Goal: Information Seeking & Learning: Understand process/instructions

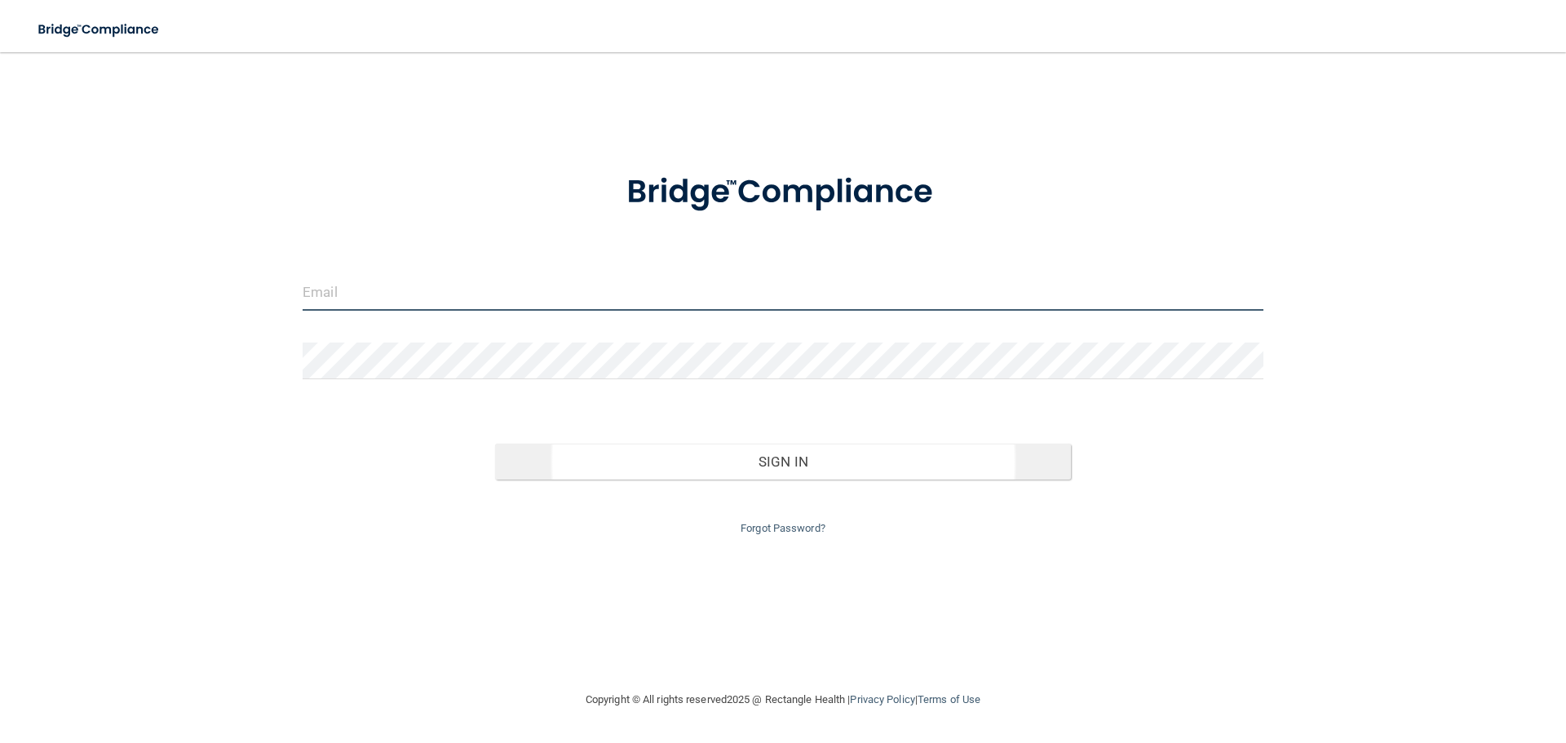
type input "[EMAIL_ADDRESS][DOMAIN_NAME]"
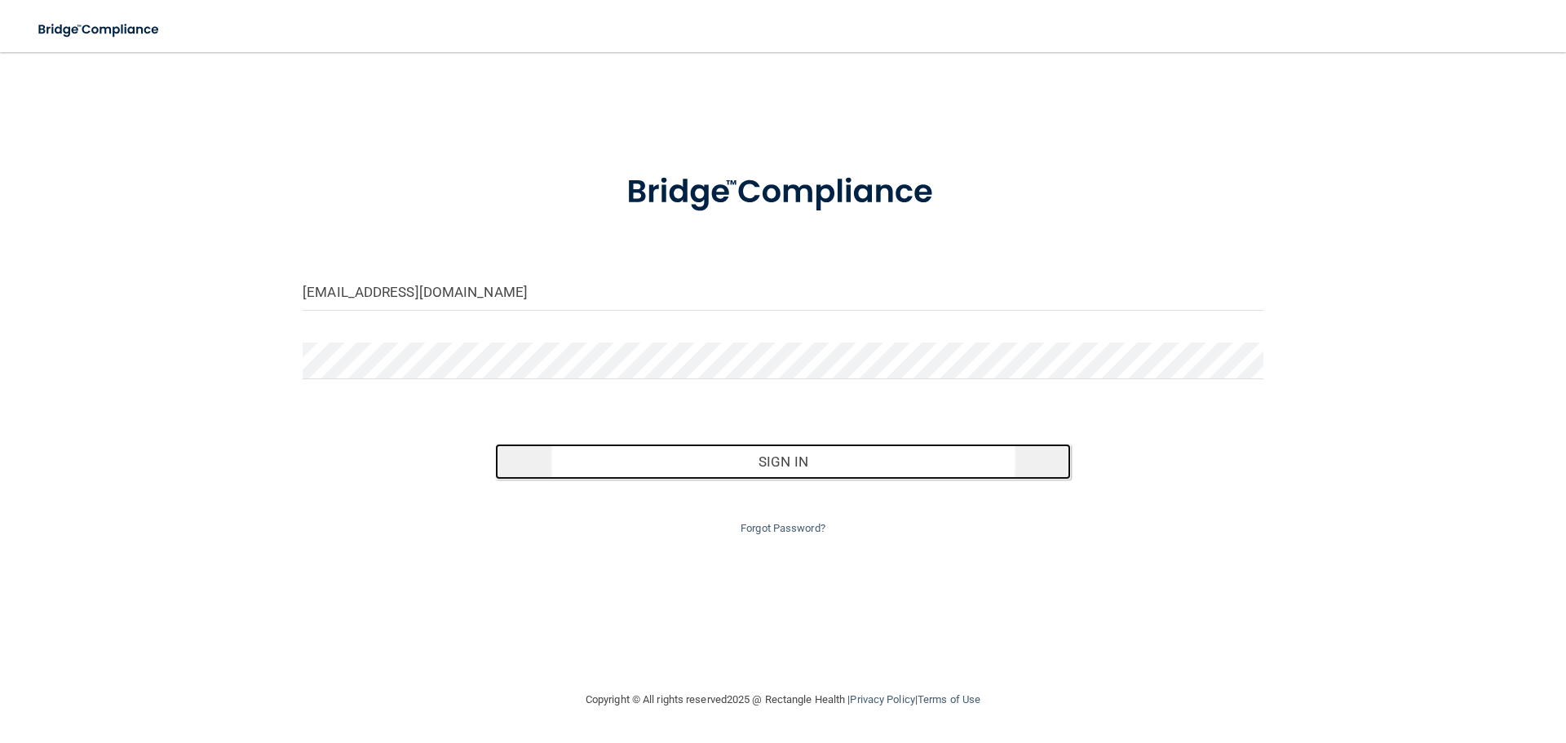
click at [807, 445] on button "Sign In" at bounding box center [783, 462] width 577 height 36
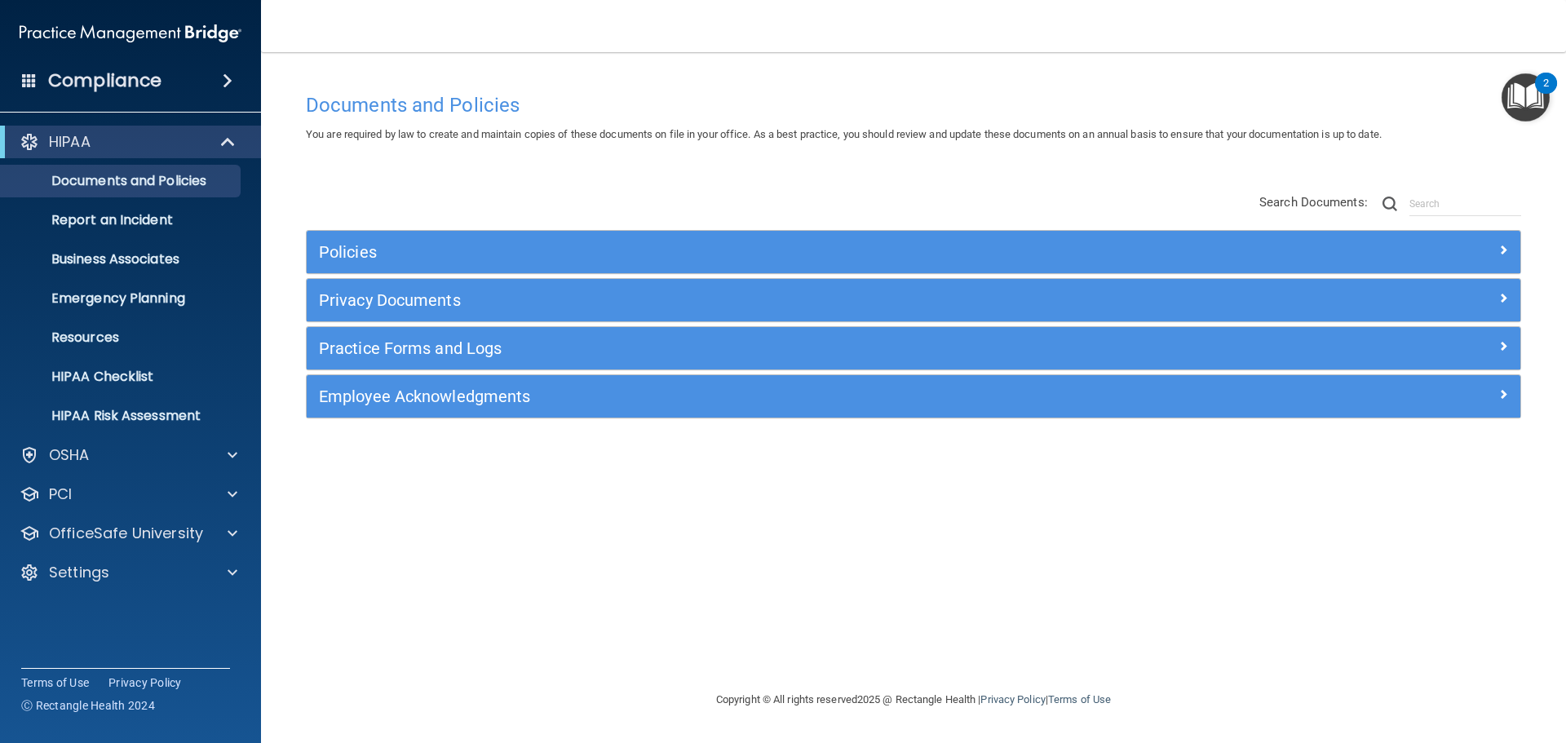
click at [520, 575] on div "Documents and Policies You are required by law to create and maintain copies of…" at bounding box center [914, 387] width 1240 height 605
click at [90, 455] on div "OSHA" at bounding box center [108, 455] width 202 height 20
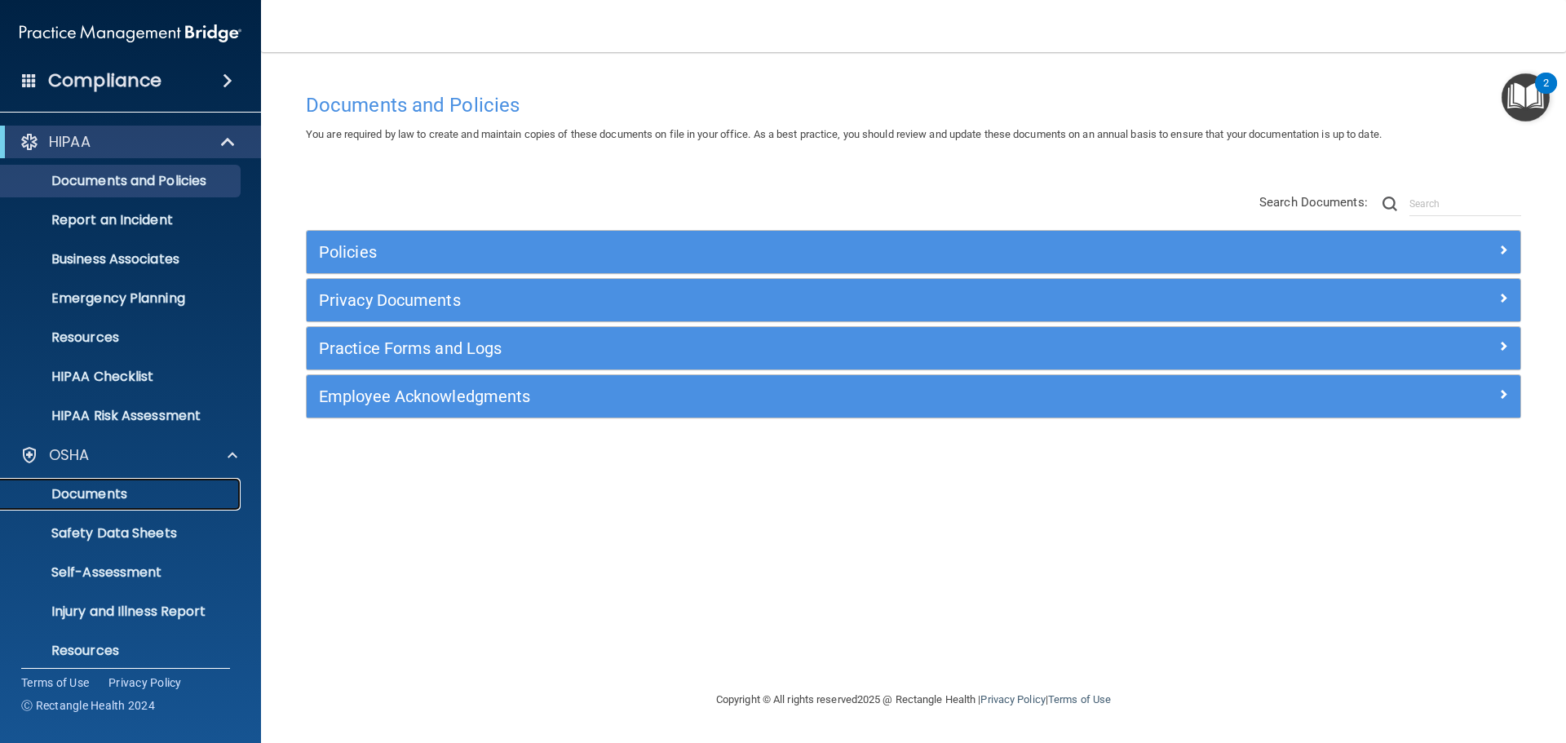
click at [113, 495] on p "Documents" at bounding box center [122, 494] width 223 height 16
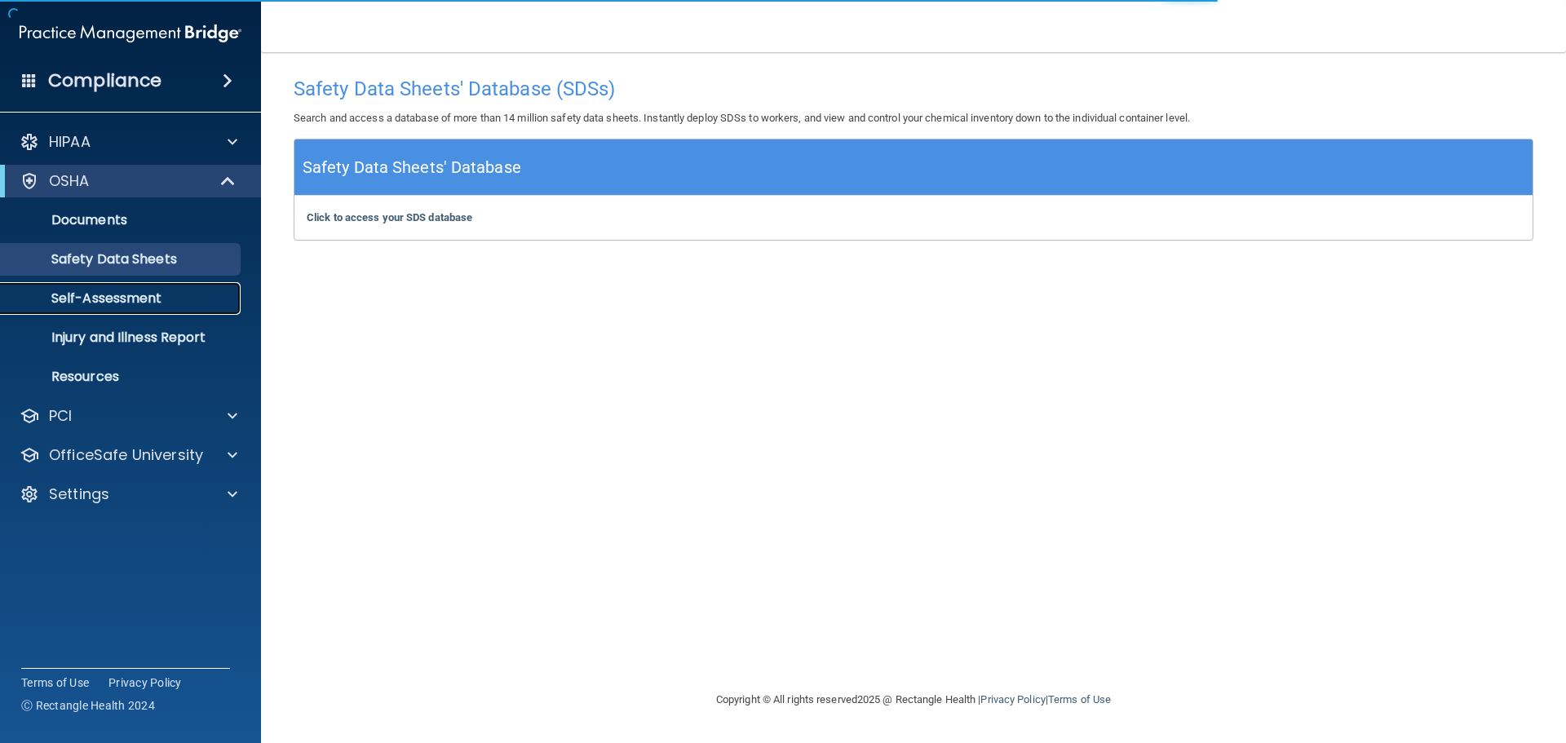
click at [144, 291] on p "Self-Assessment" at bounding box center [122, 298] width 223 height 16
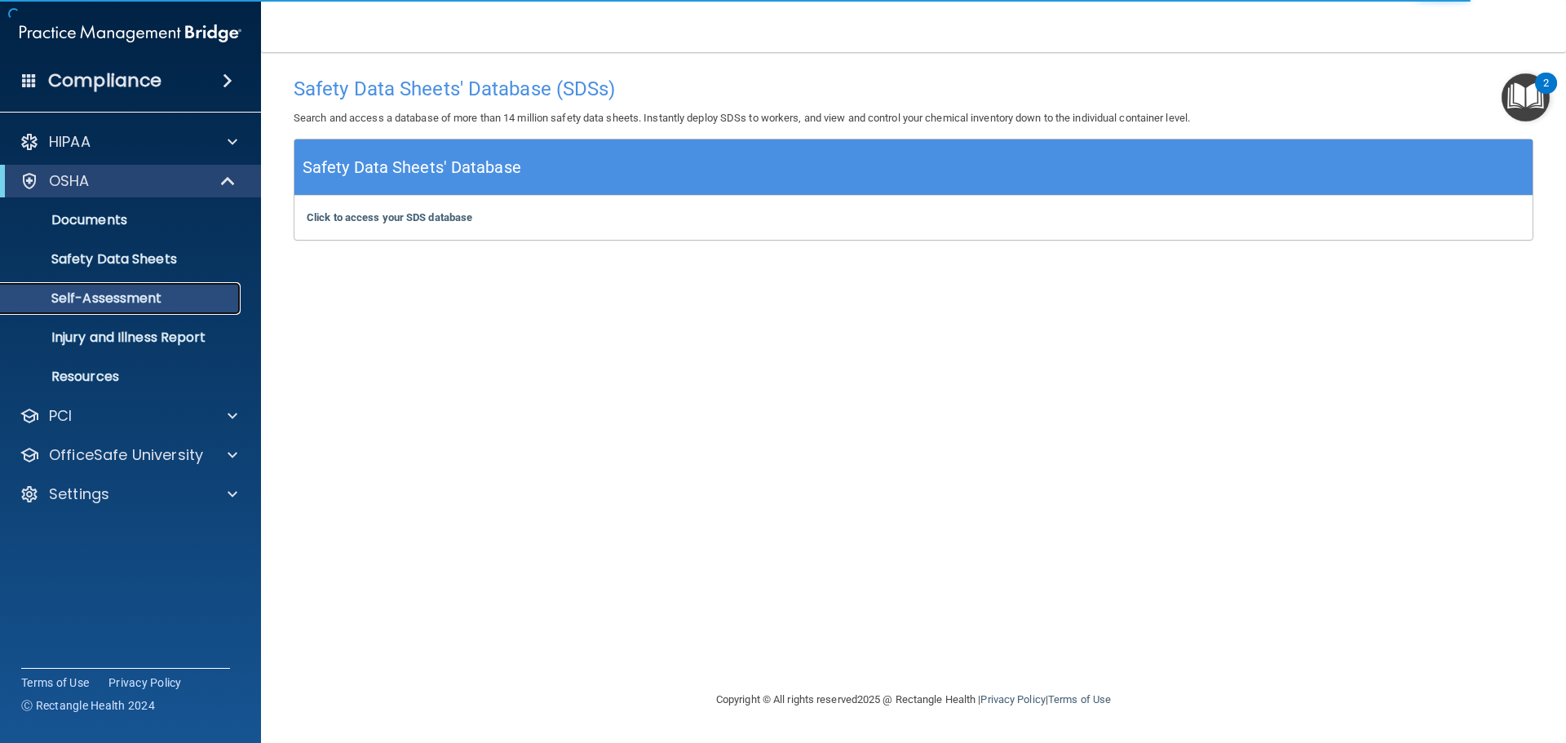
click at [135, 300] on p "Self-Assessment" at bounding box center [122, 298] width 223 height 16
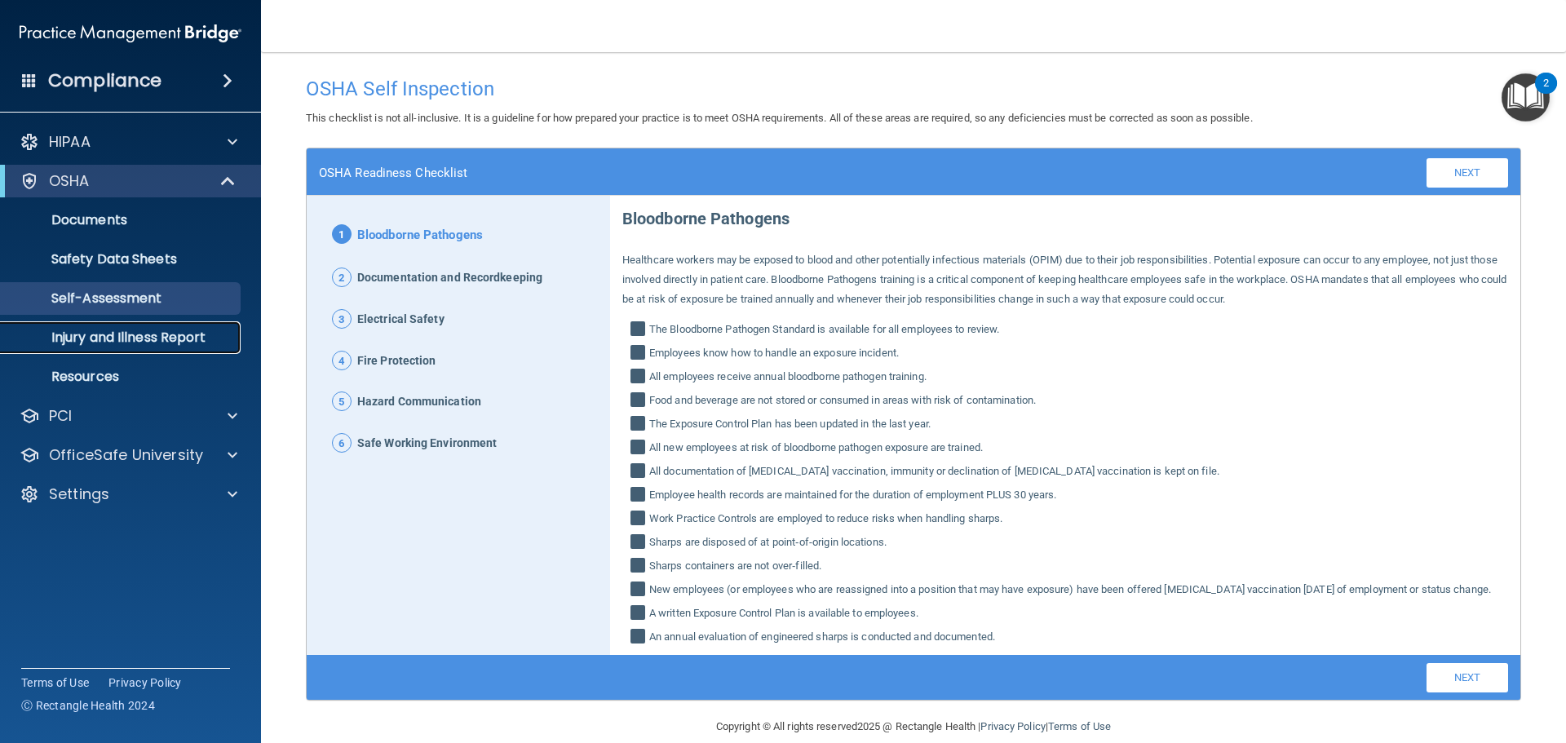
click at [118, 334] on p "Injury and Illness Report" at bounding box center [122, 338] width 223 height 16
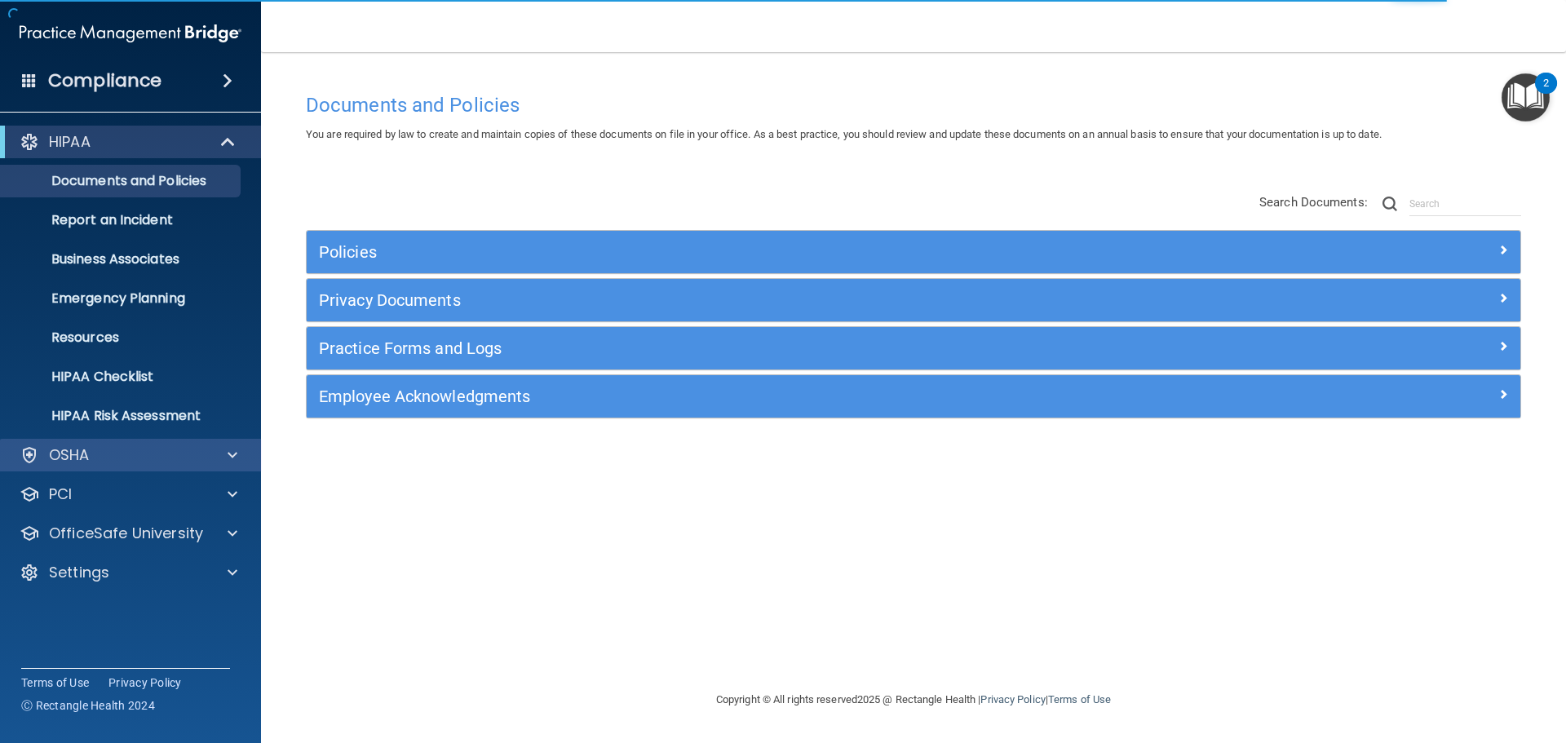
click at [140, 440] on div "OSHA" at bounding box center [131, 455] width 262 height 33
click at [151, 468] on div "OSHA" at bounding box center [131, 455] width 262 height 33
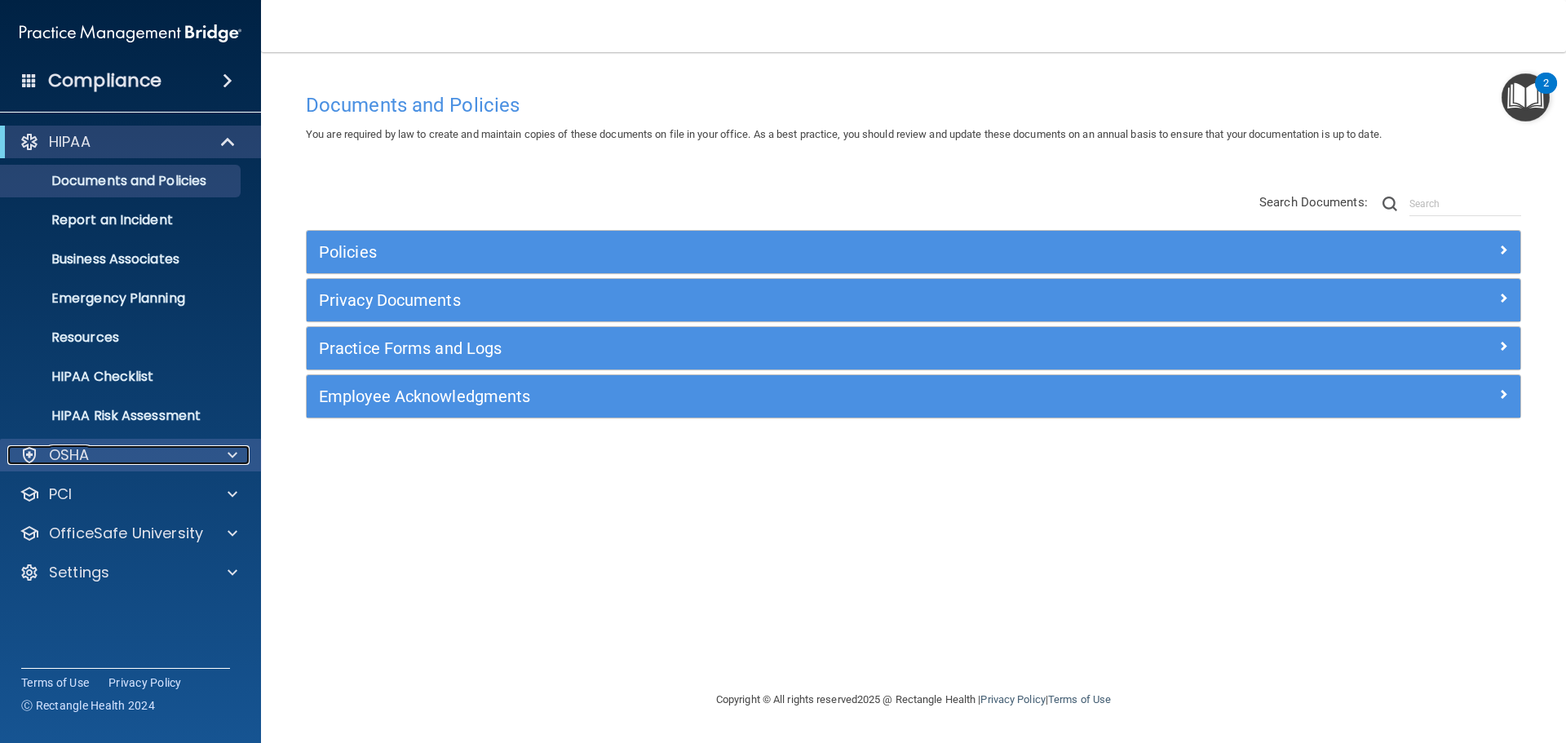
click at [241, 451] on div at bounding box center [230, 455] width 41 height 20
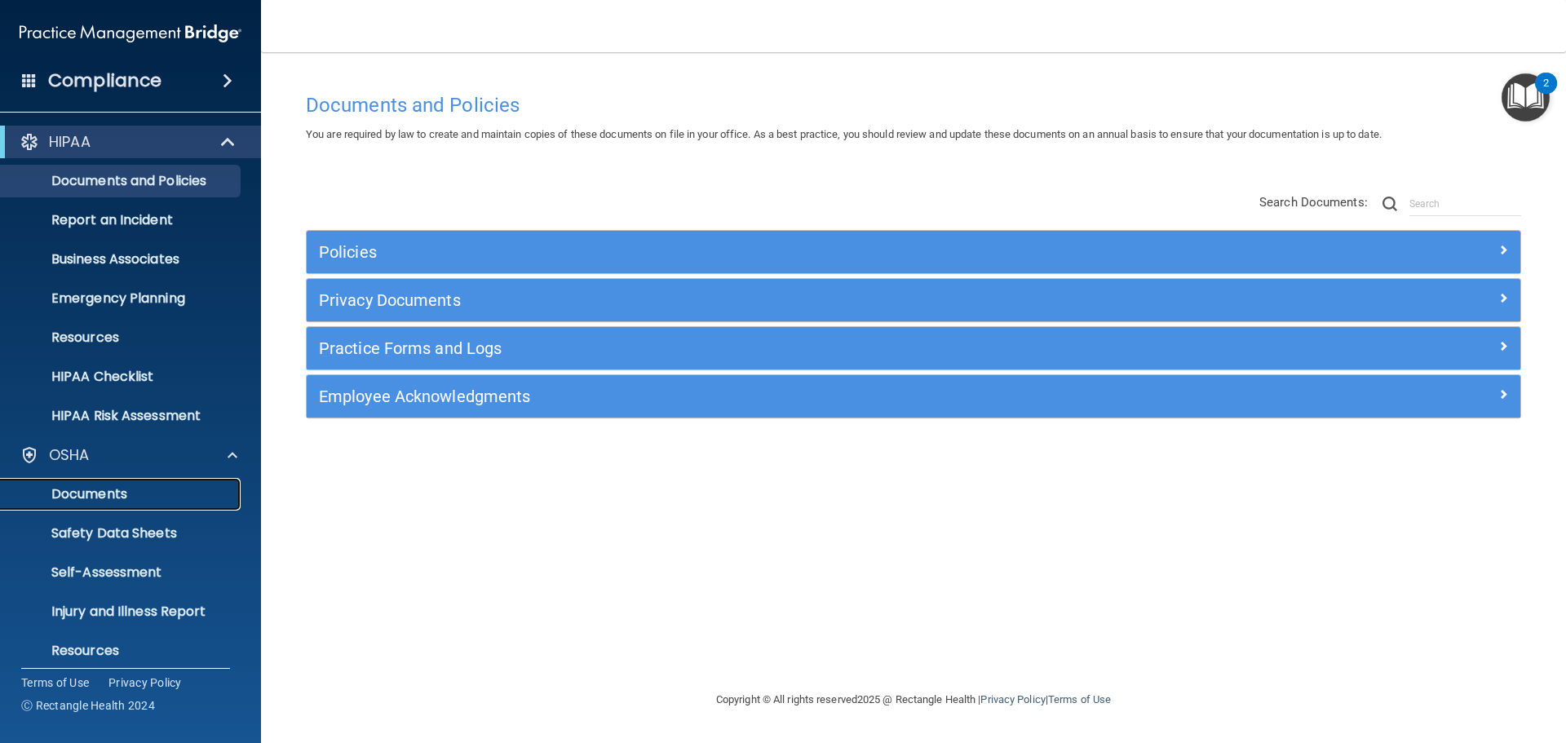
click at [131, 488] on p "Documents" at bounding box center [122, 494] width 223 height 16
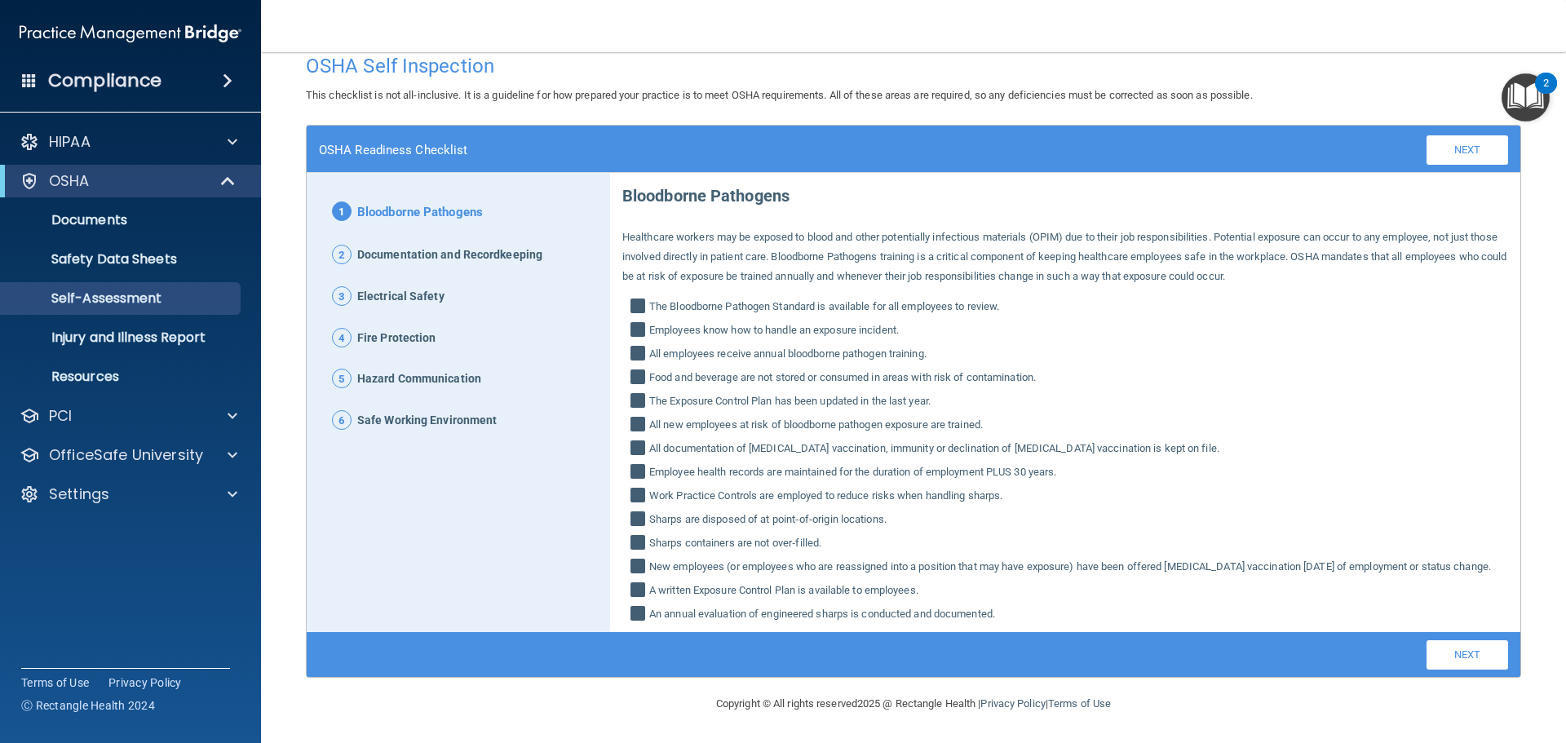
scroll to position [42, 0]
click at [1450, 653] on link "Next" at bounding box center [1468, 654] width 82 height 29
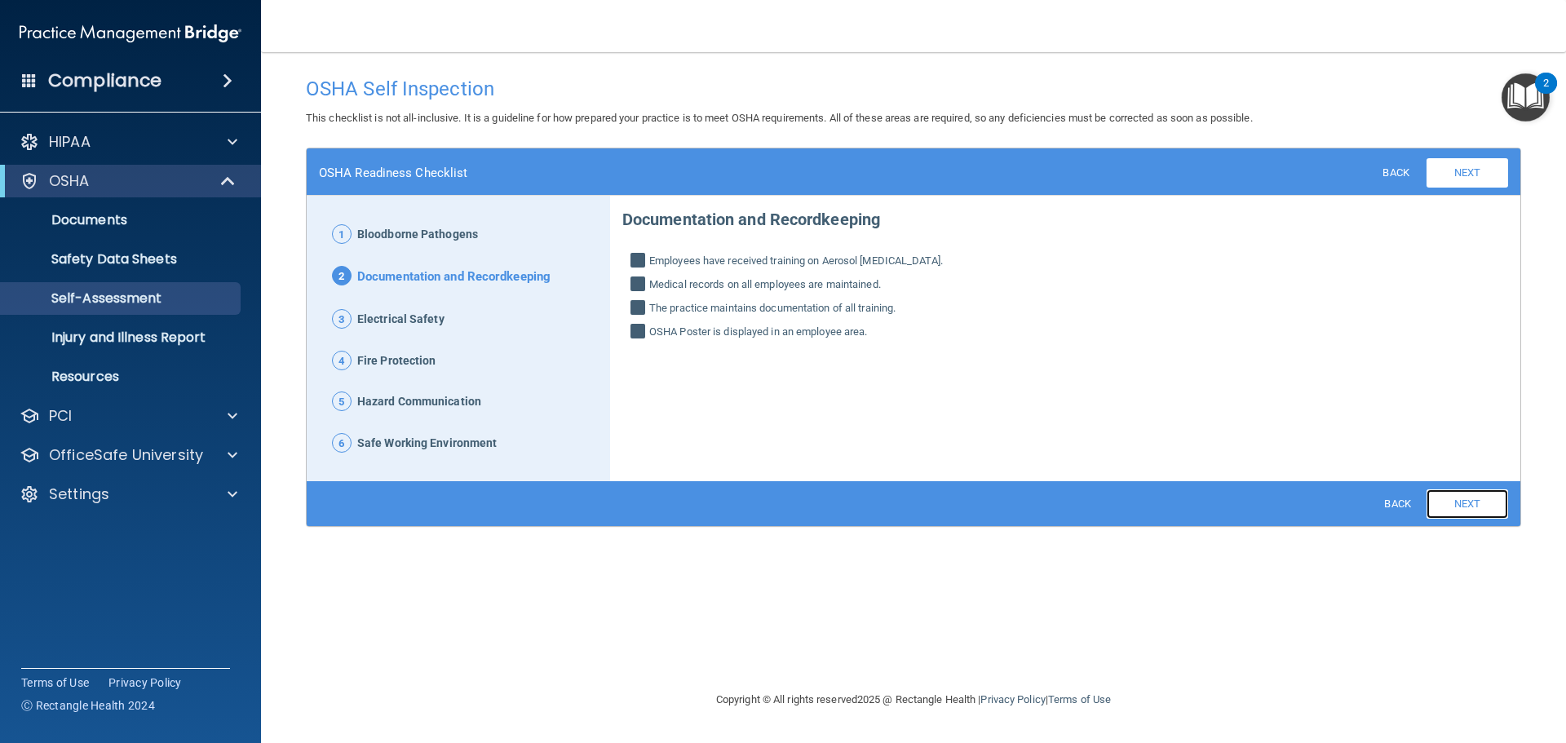
scroll to position [0, 0]
click at [1448, 509] on link "Next" at bounding box center [1468, 503] width 82 height 29
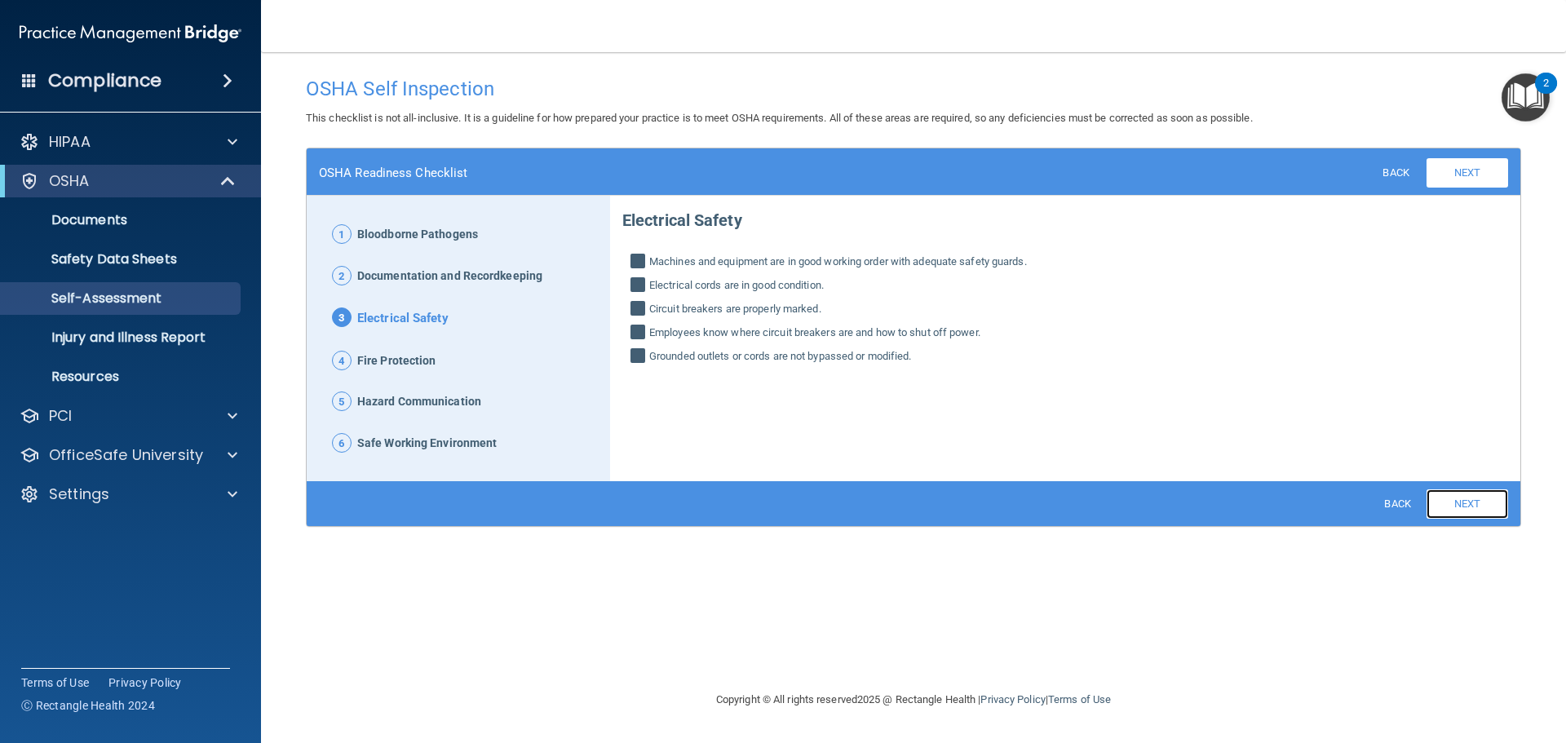
click at [1448, 509] on link "Next" at bounding box center [1468, 503] width 82 height 29
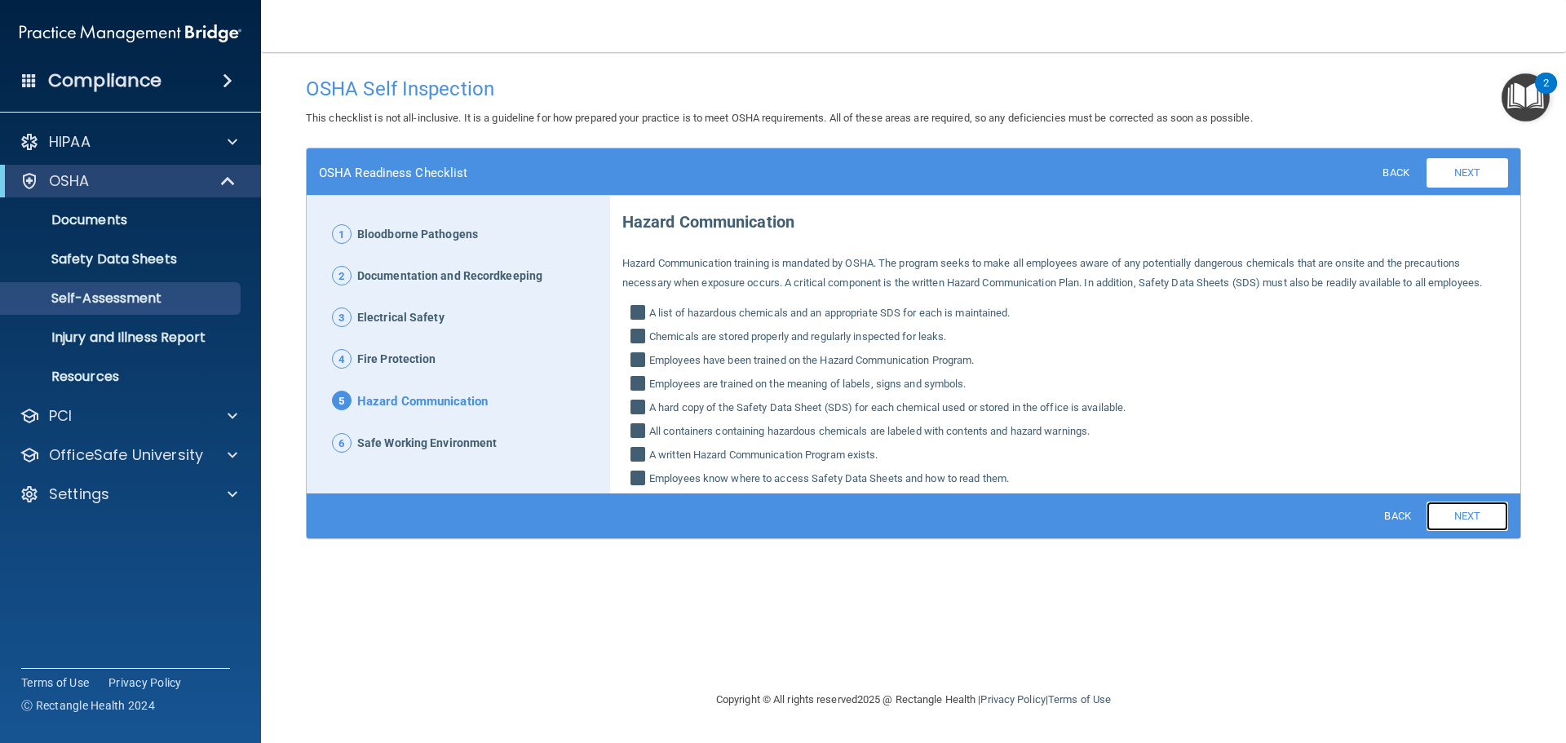
click at [1448, 509] on link "Next" at bounding box center [1468, 516] width 82 height 29
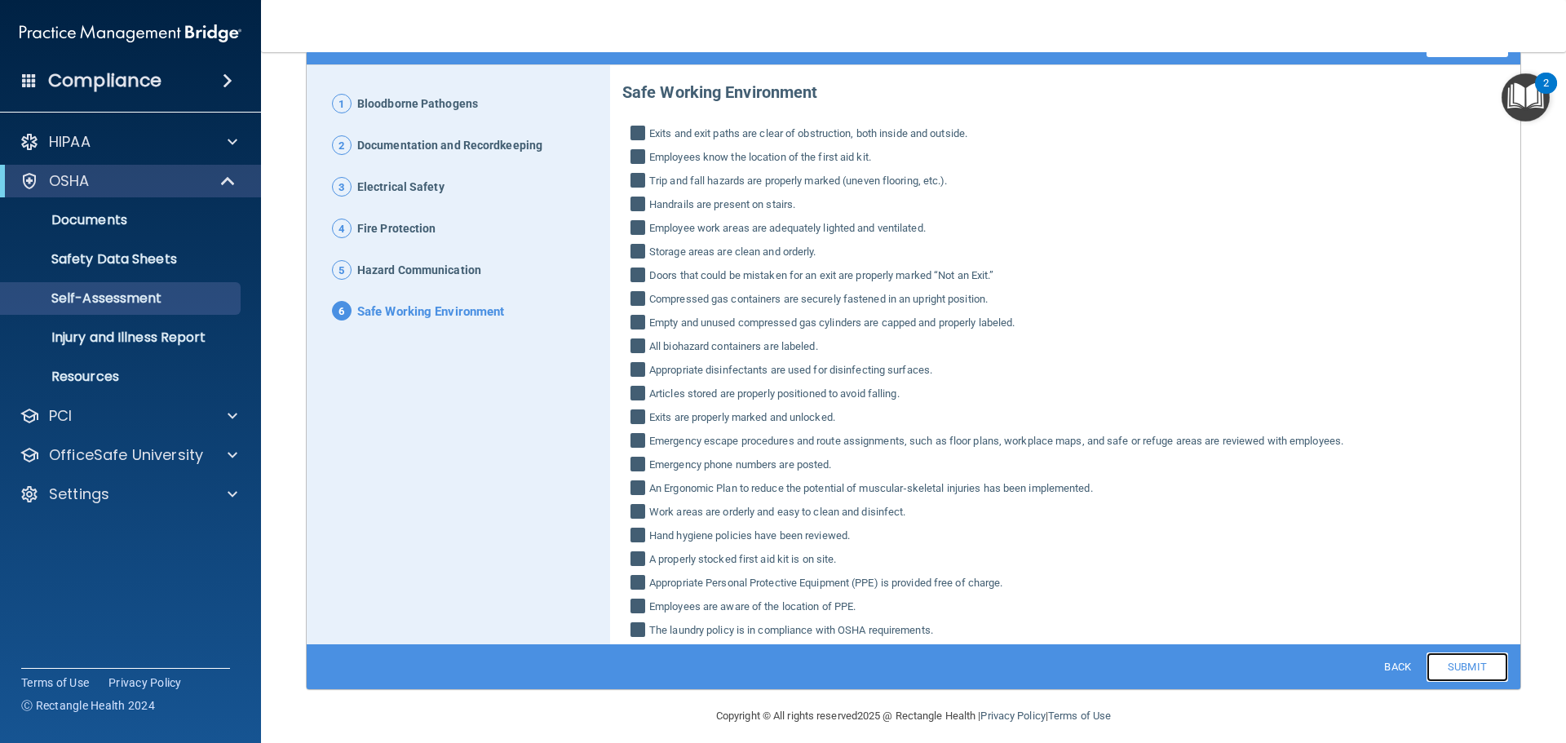
scroll to position [143, 0]
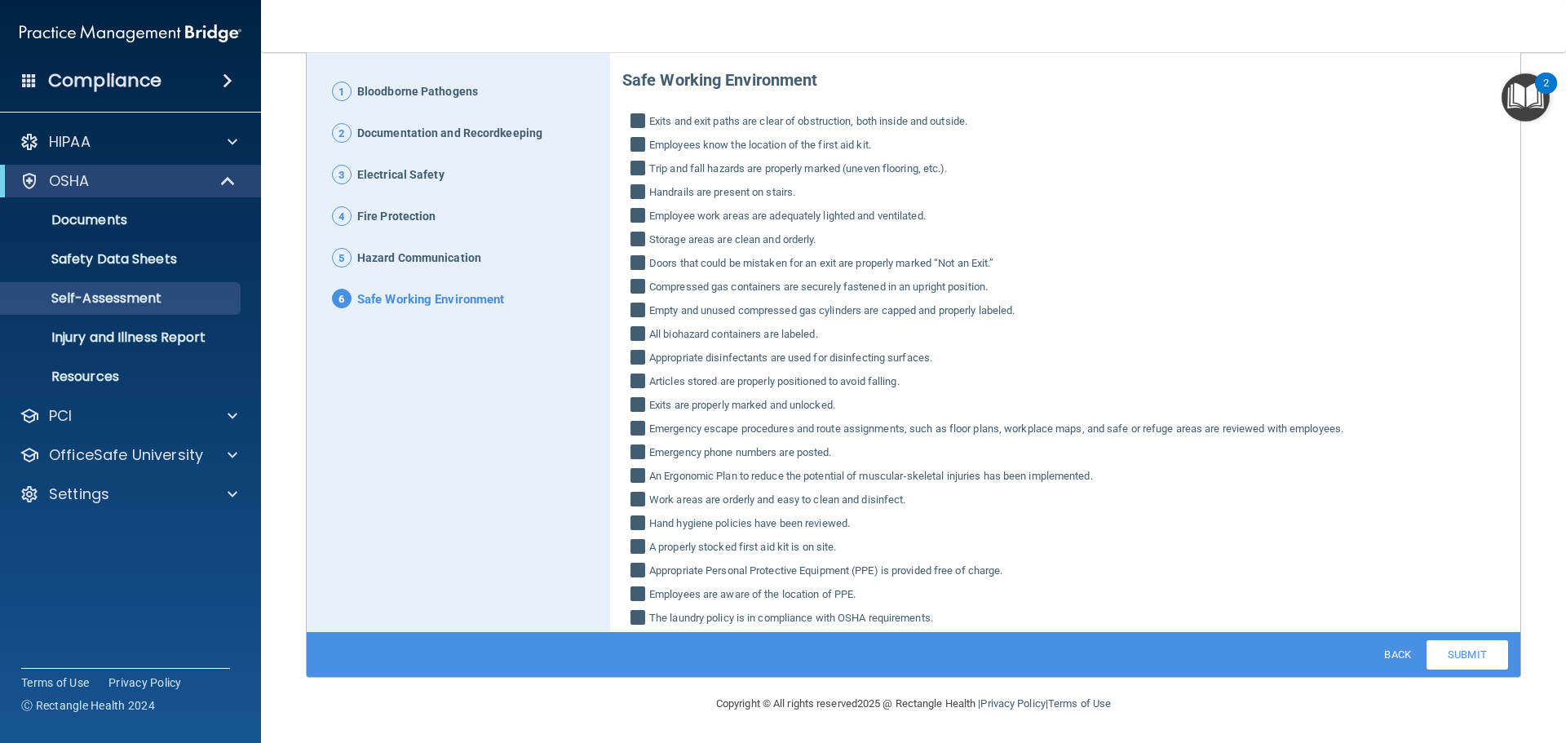
click at [634, 431] on input "Emergency escape procedures and route assignments, such as floor plans, workpla…" at bounding box center [639, 430] width 19 height 16
checkbox input "true"
click at [137, 263] on p "Safety Data Sheets" at bounding box center [122, 259] width 223 height 16
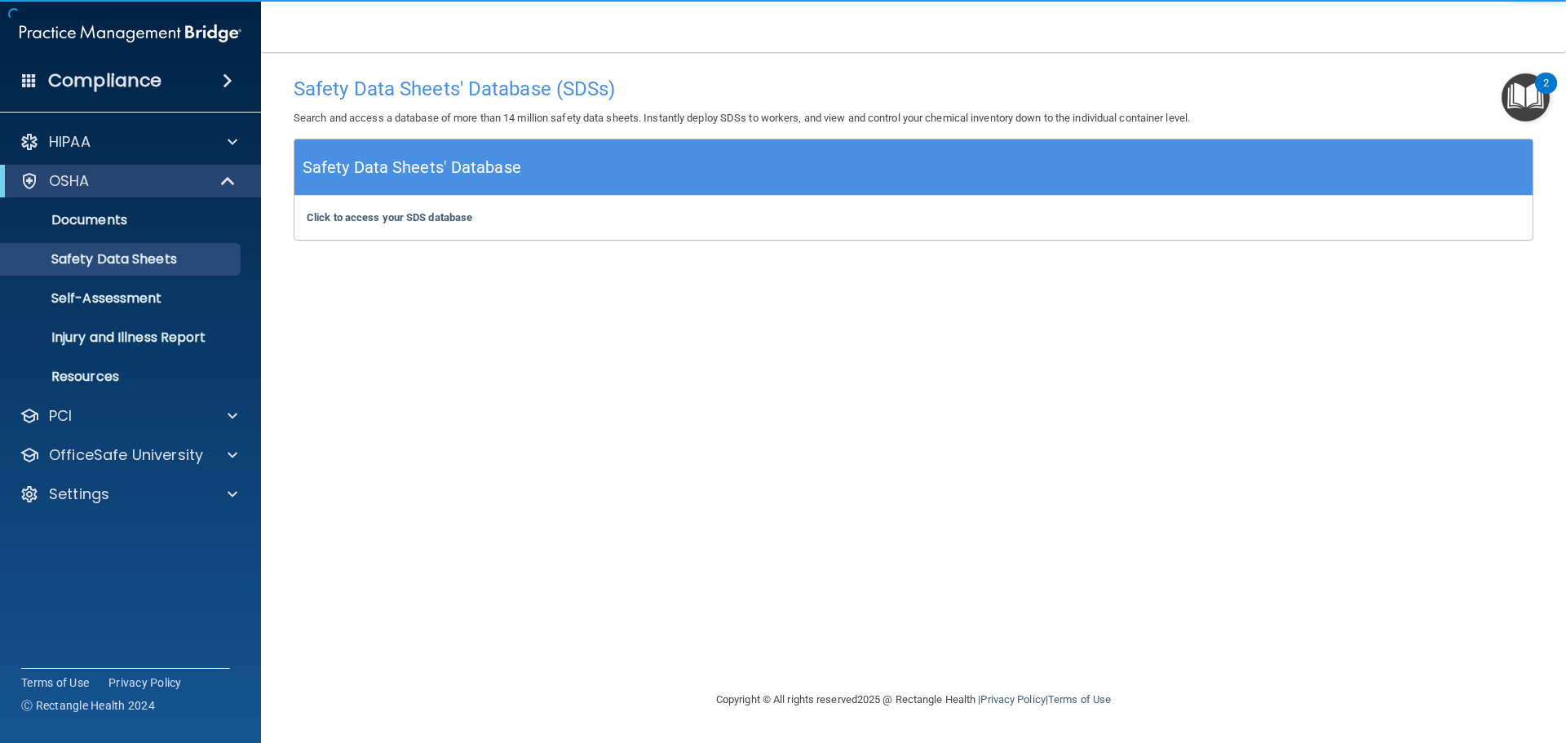
click at [133, 239] on ul "Documents Safety Data Sheets Self-Assessment Injury and Illness Report Resources" at bounding box center [131, 295] width 295 height 196
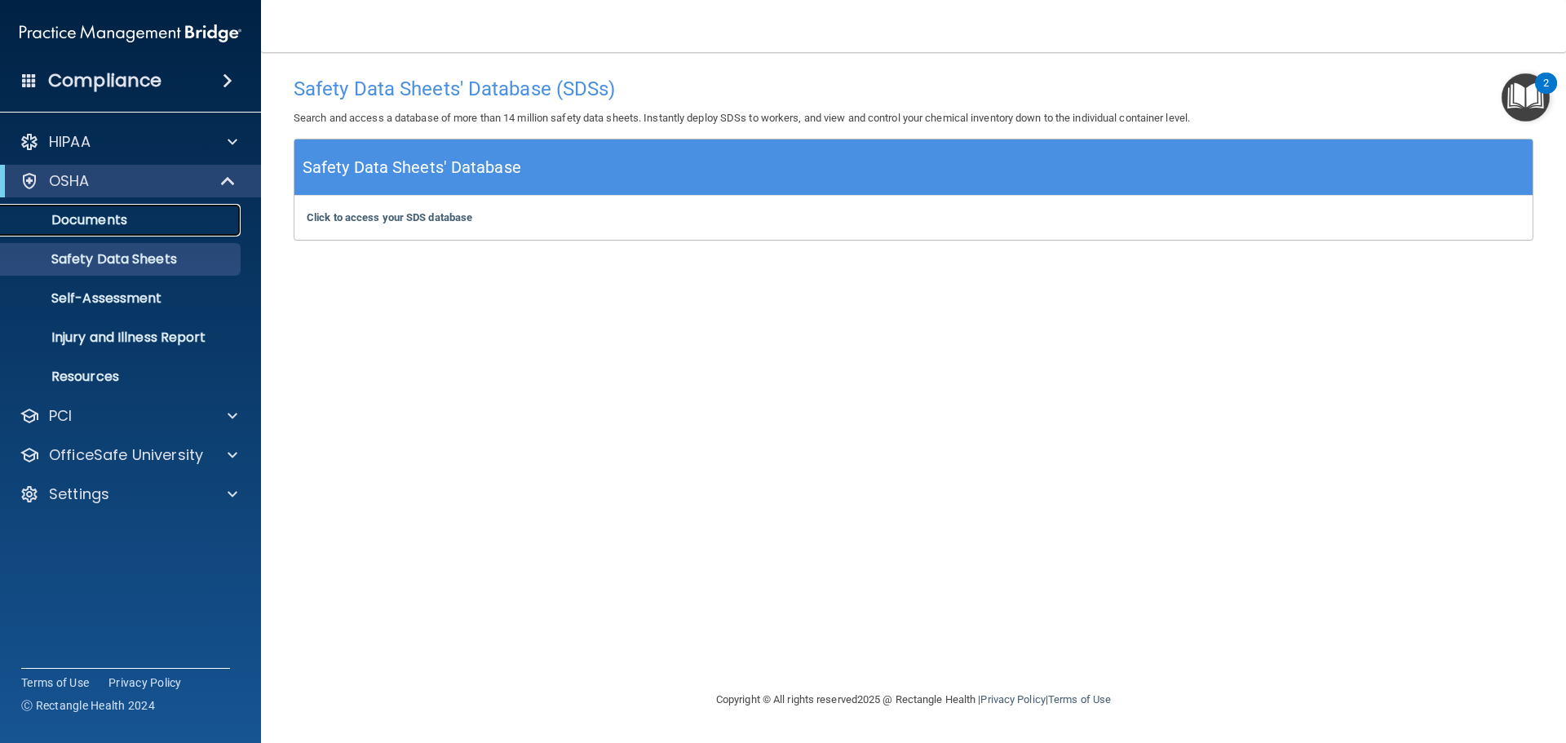
click at [91, 227] on p "Documents" at bounding box center [122, 220] width 223 height 16
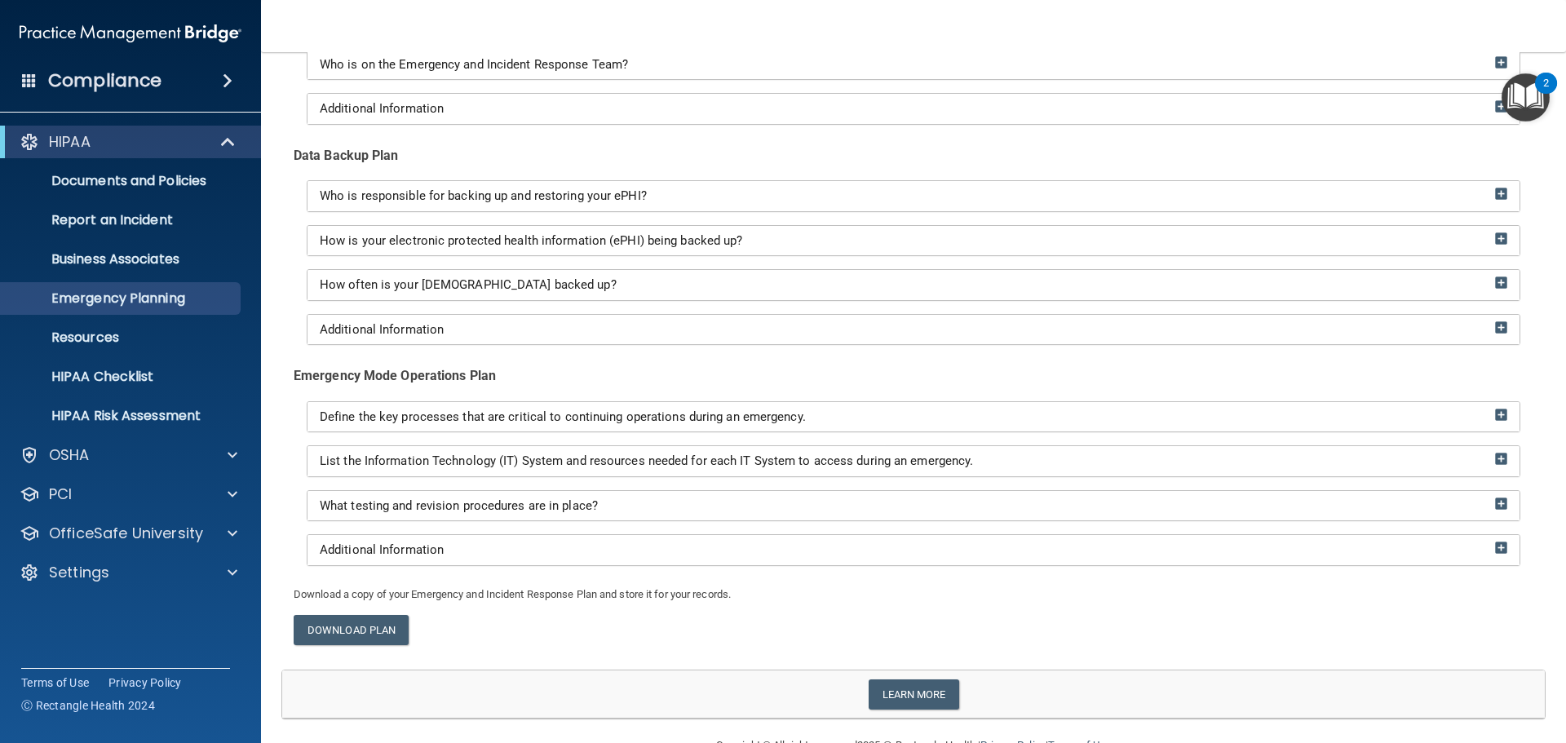
scroll to position [175, 0]
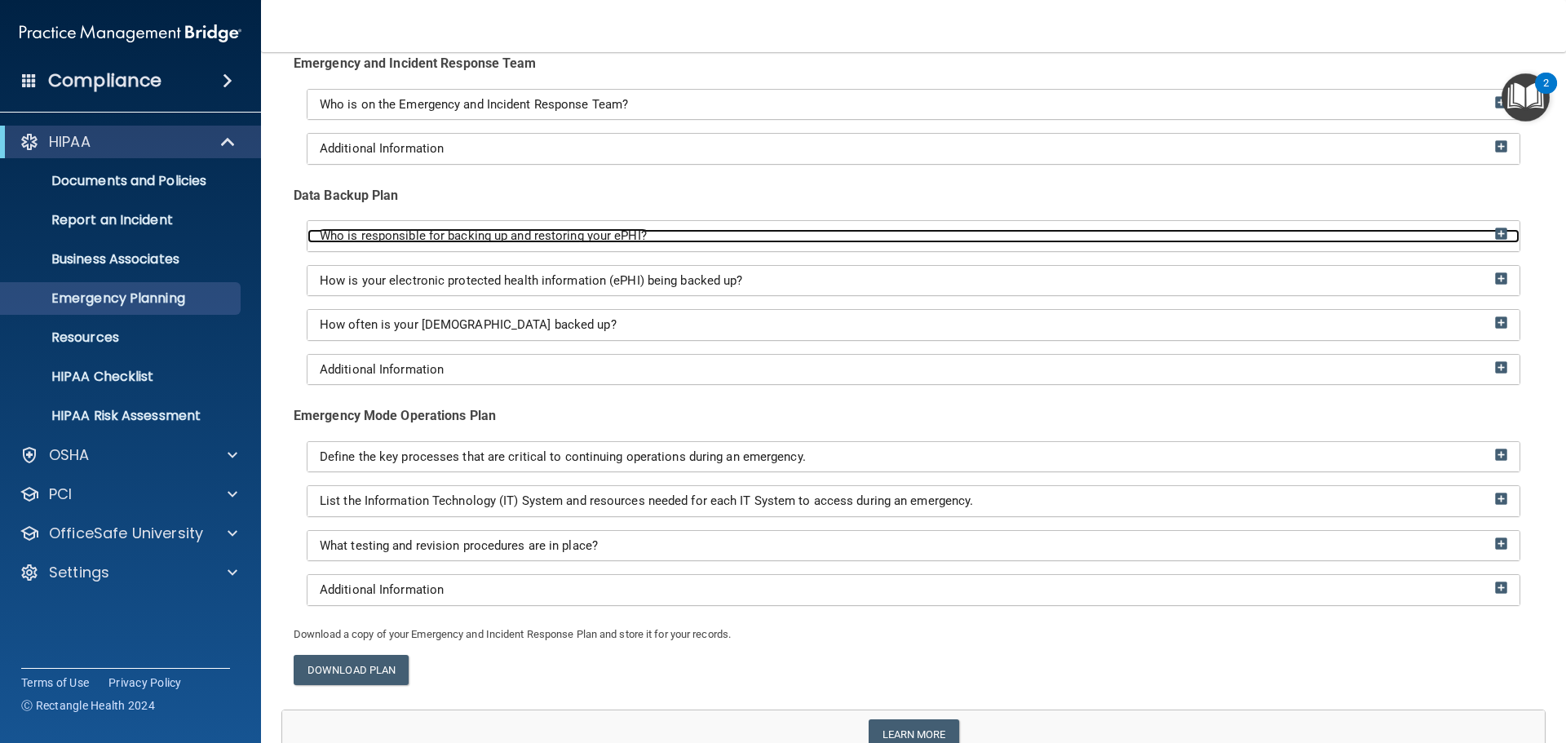
click at [1495, 234] on img at bounding box center [1501, 234] width 12 height 12
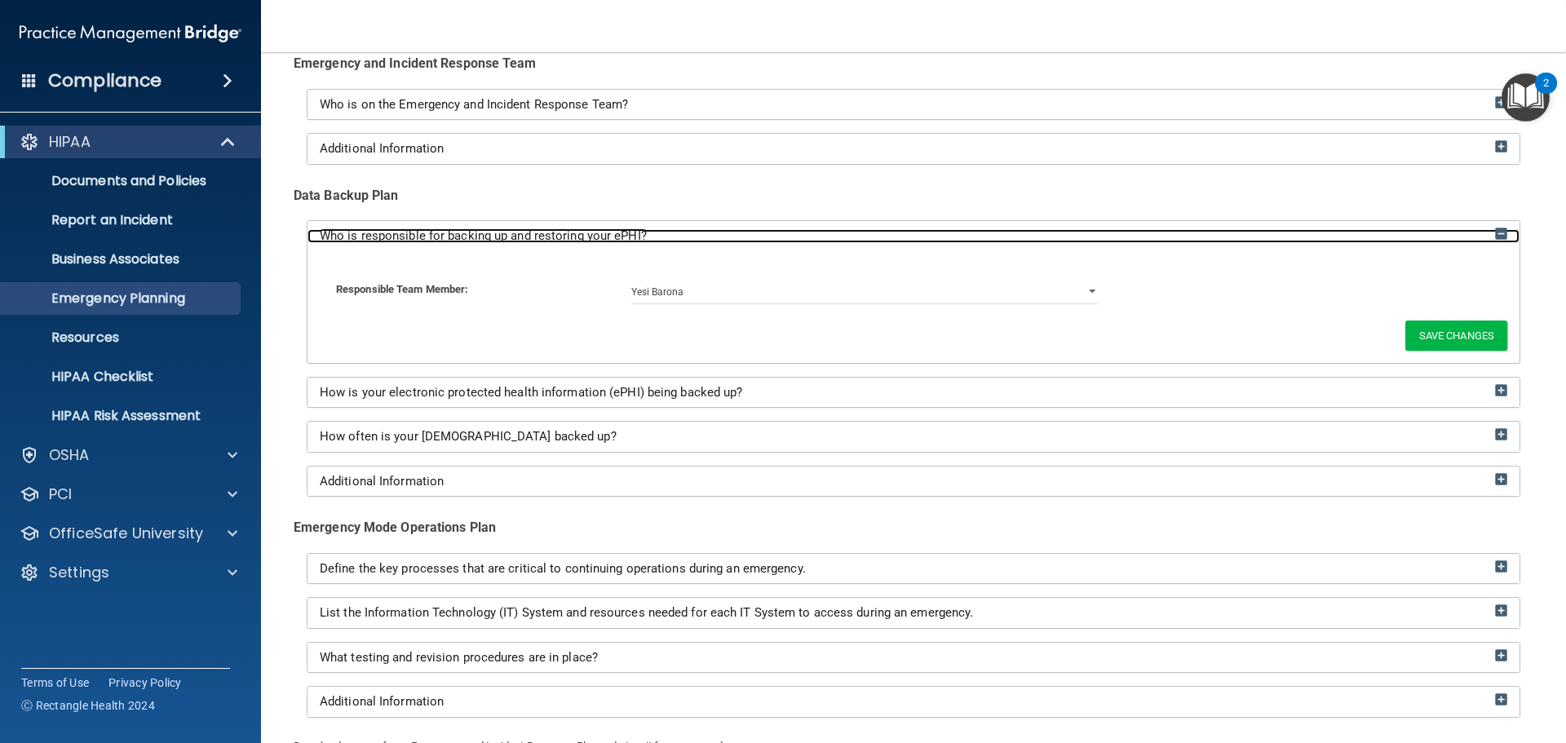
click at [1495, 234] on img at bounding box center [1501, 234] width 12 height 12
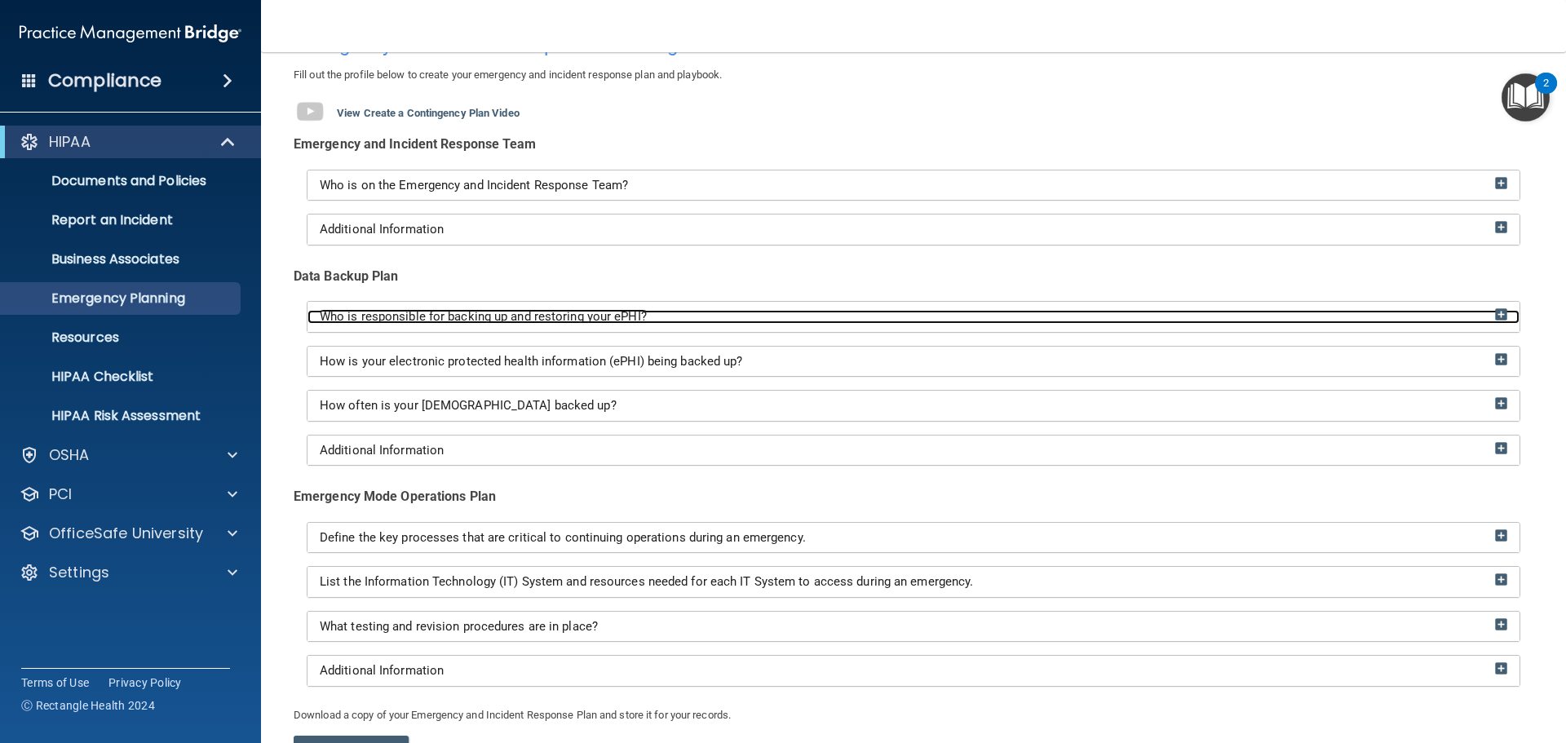
scroll to position [93, 0]
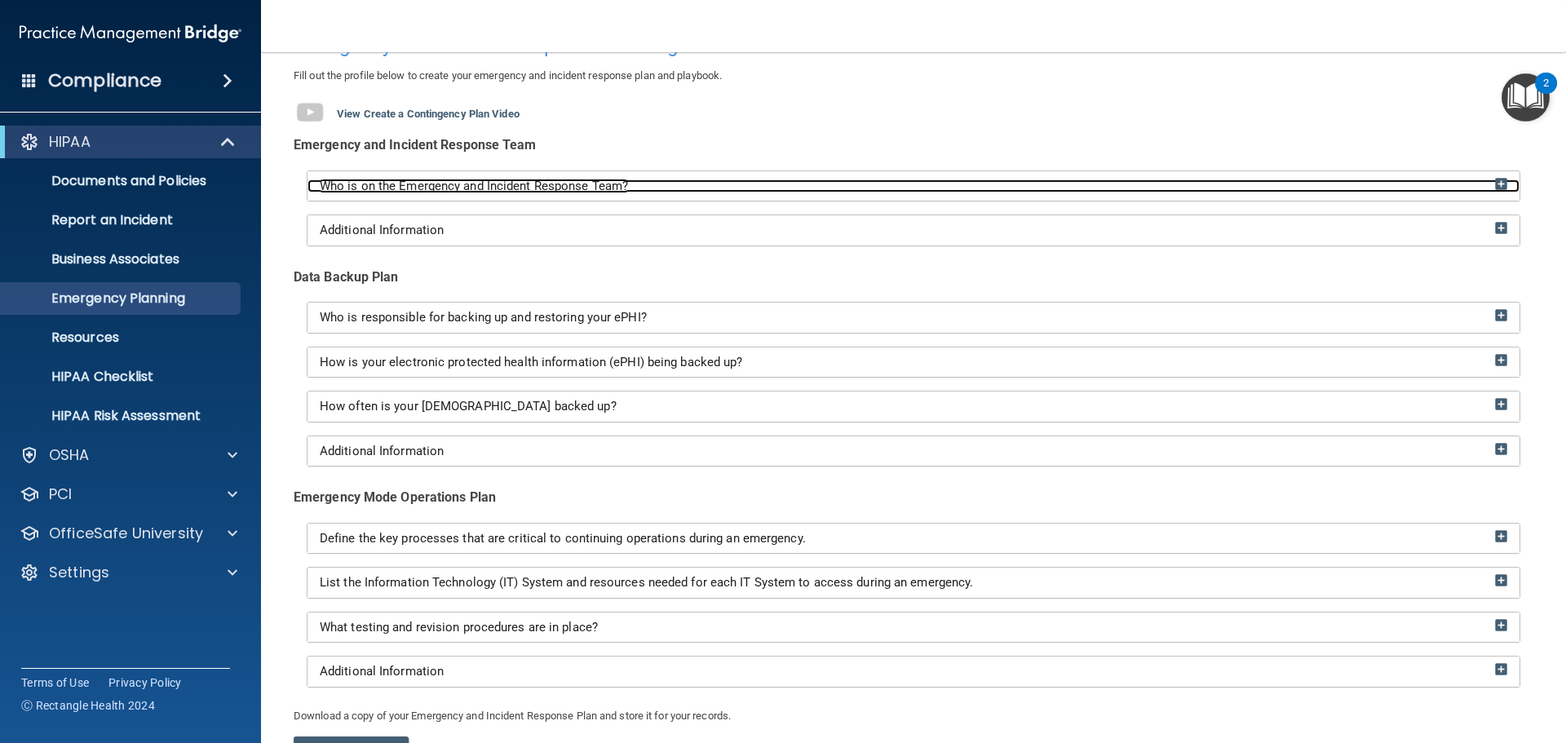
click at [1495, 182] on img at bounding box center [1501, 184] width 12 height 12
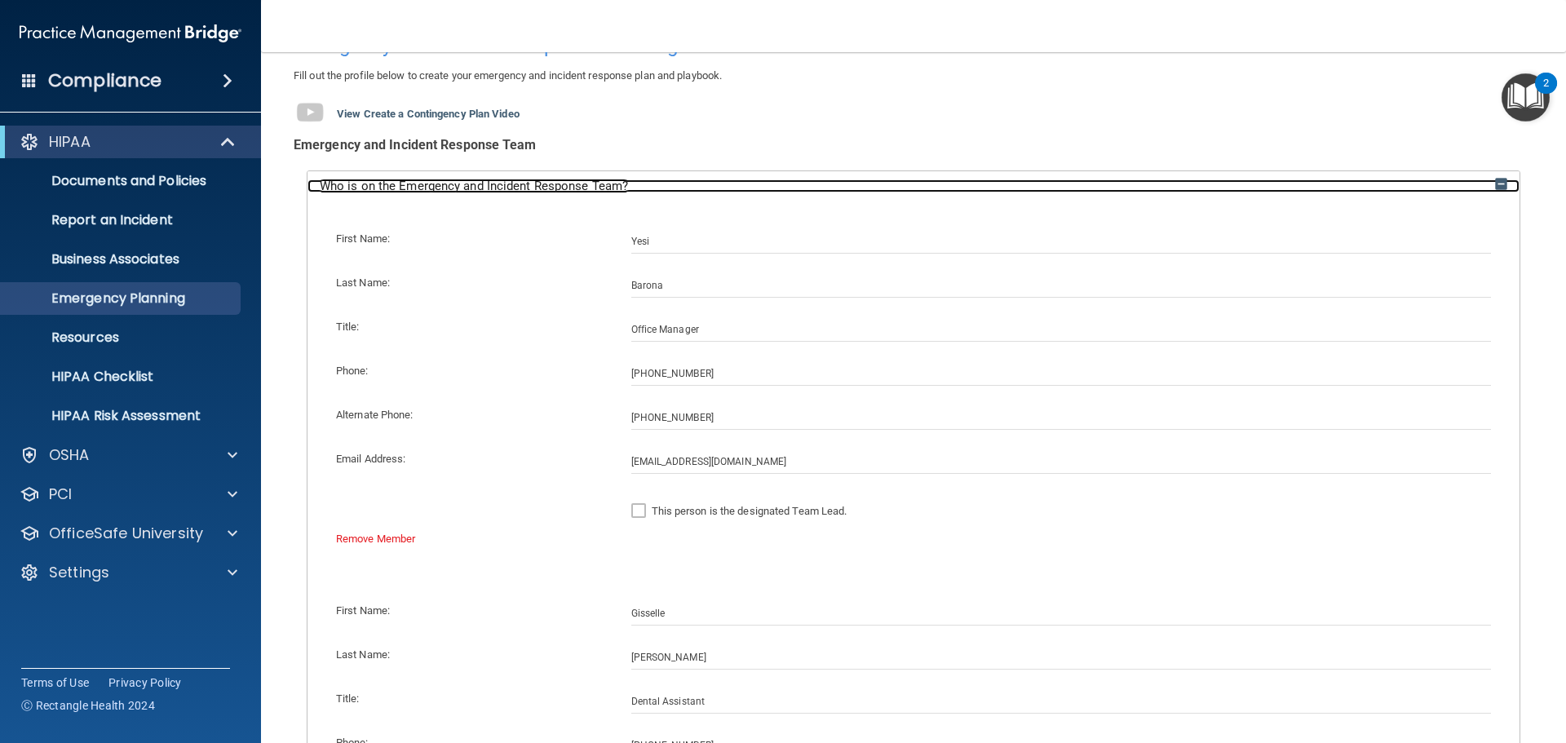
click at [1495, 182] on img at bounding box center [1501, 184] width 12 height 12
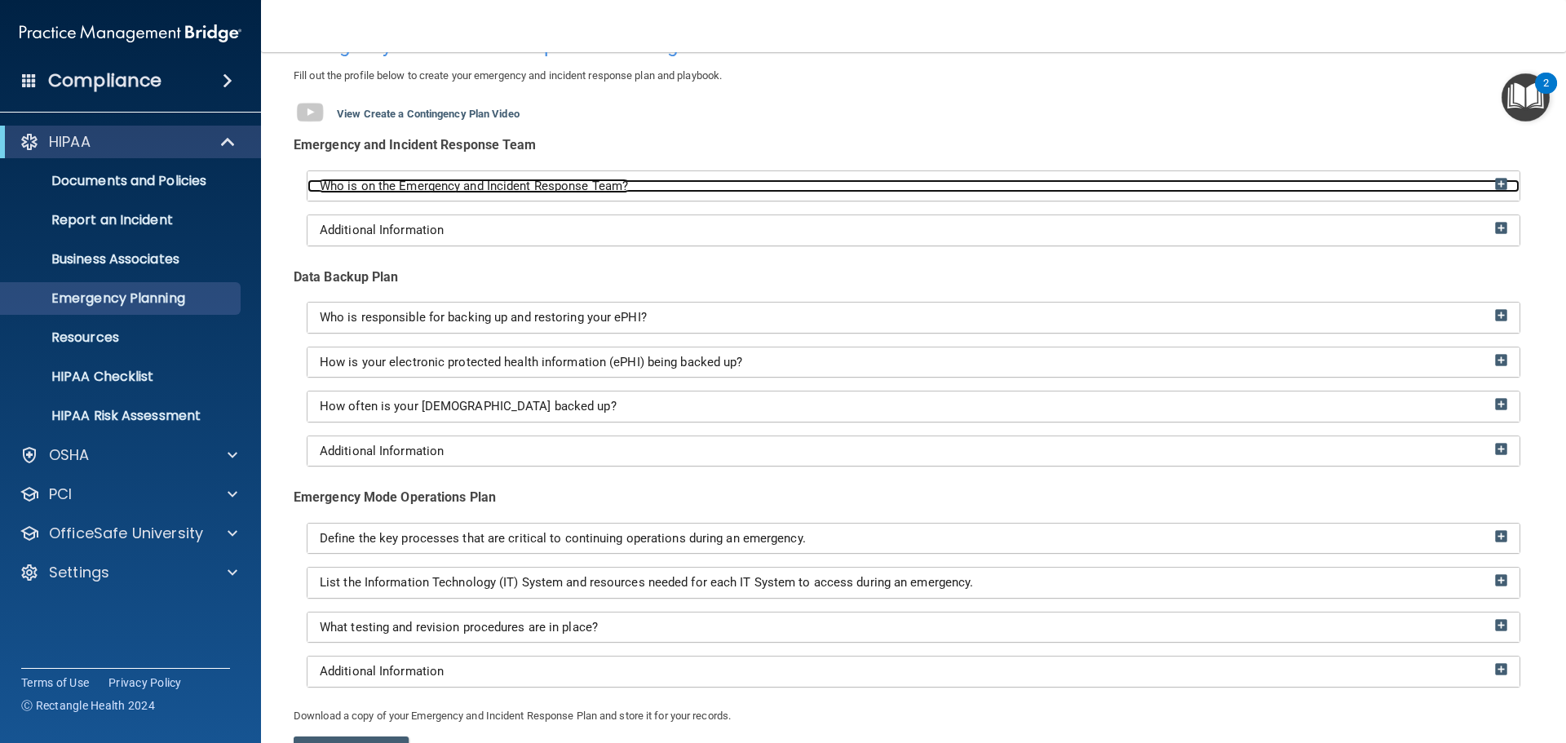
click at [1495, 182] on img at bounding box center [1501, 184] width 12 height 12
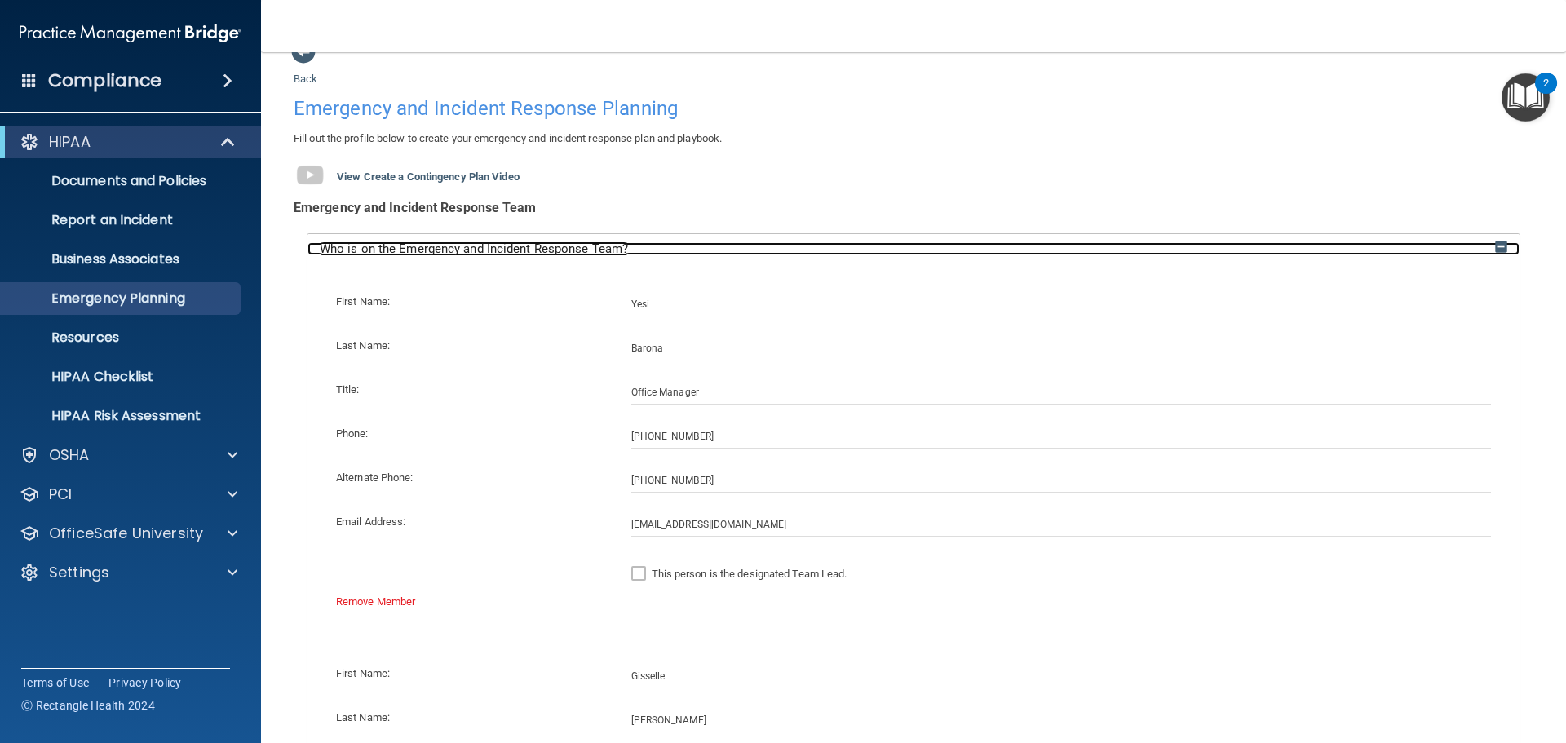
scroll to position [11, 0]
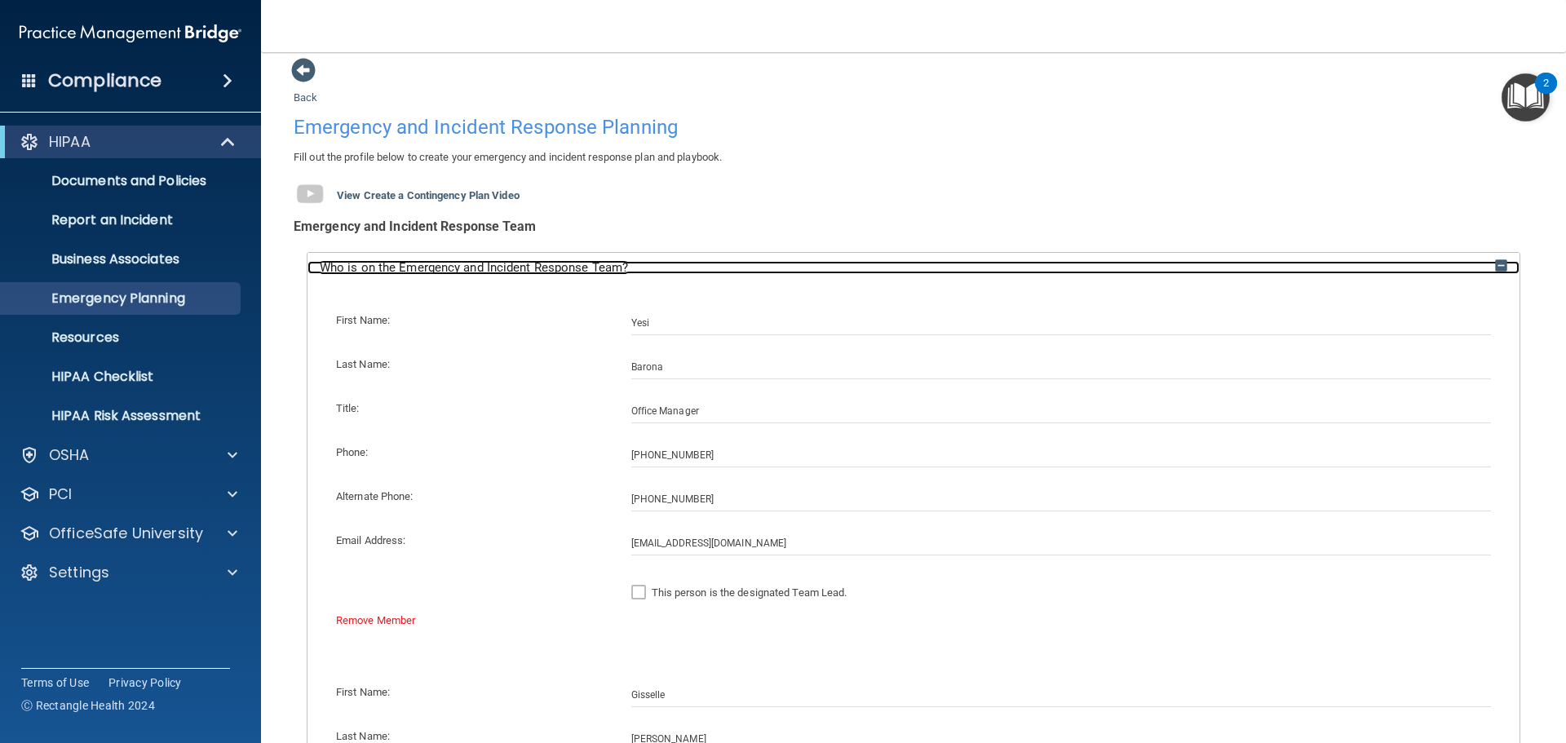
click at [1495, 268] on img at bounding box center [1501, 265] width 12 height 12
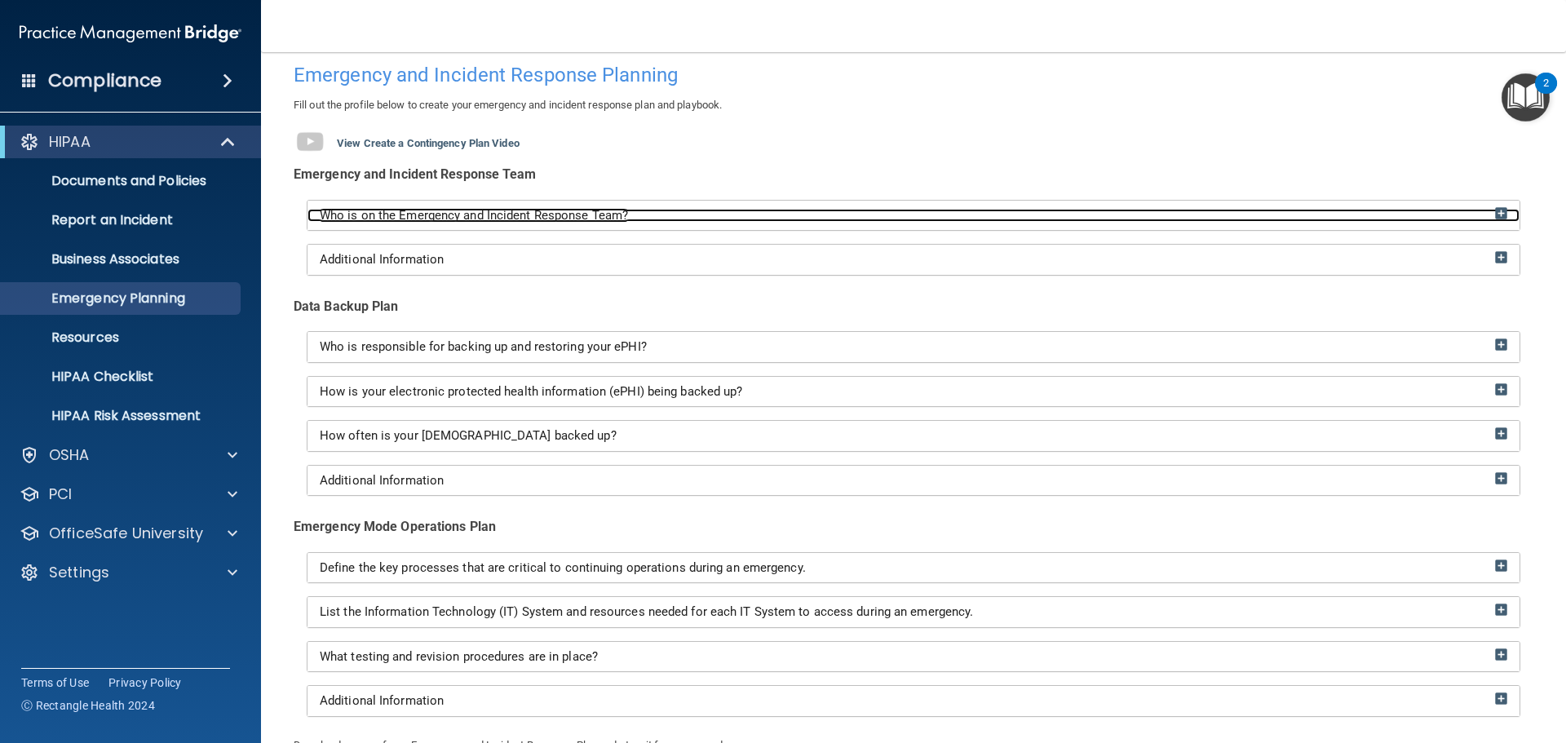
scroll to position [93, 0]
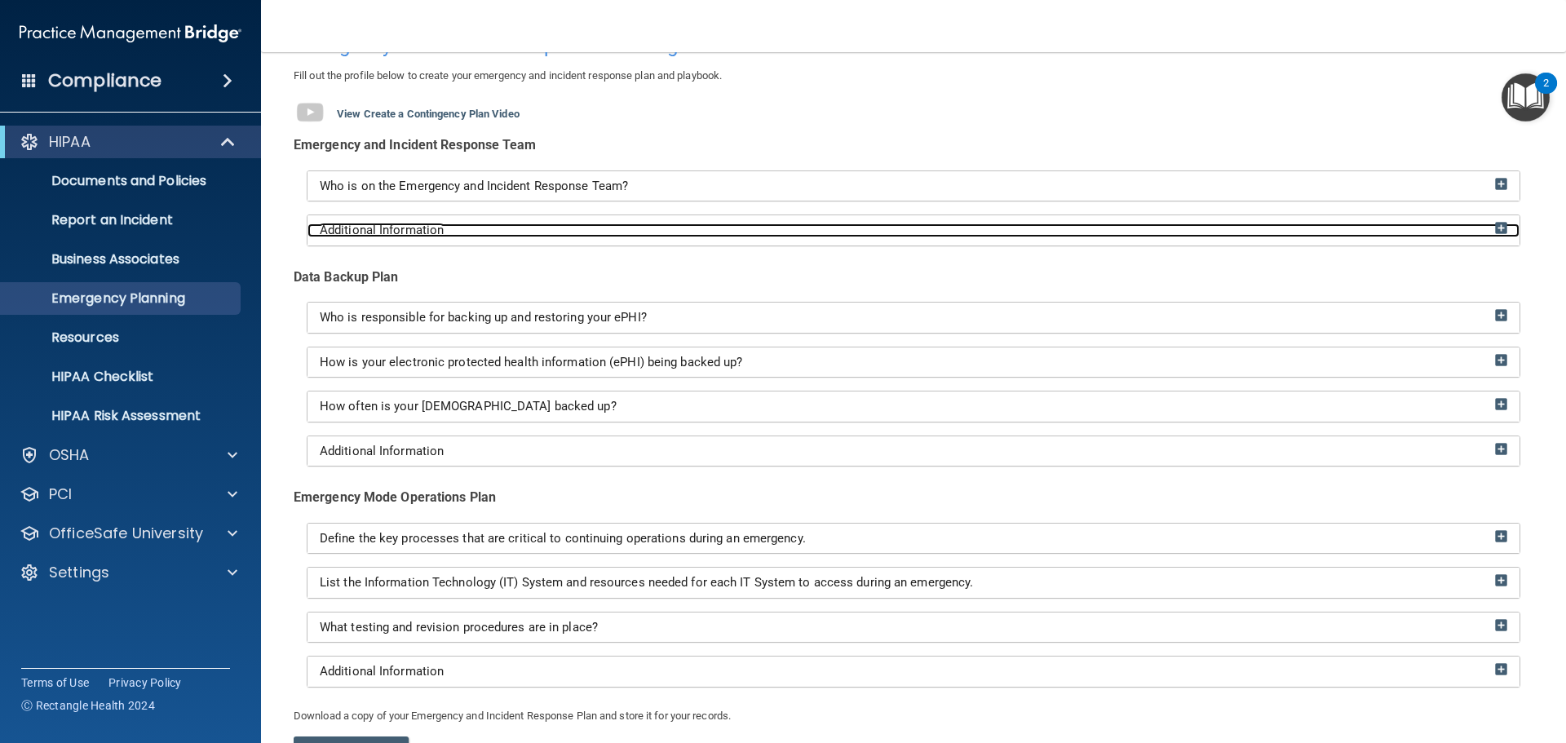
click at [1495, 227] on img at bounding box center [1501, 228] width 12 height 12
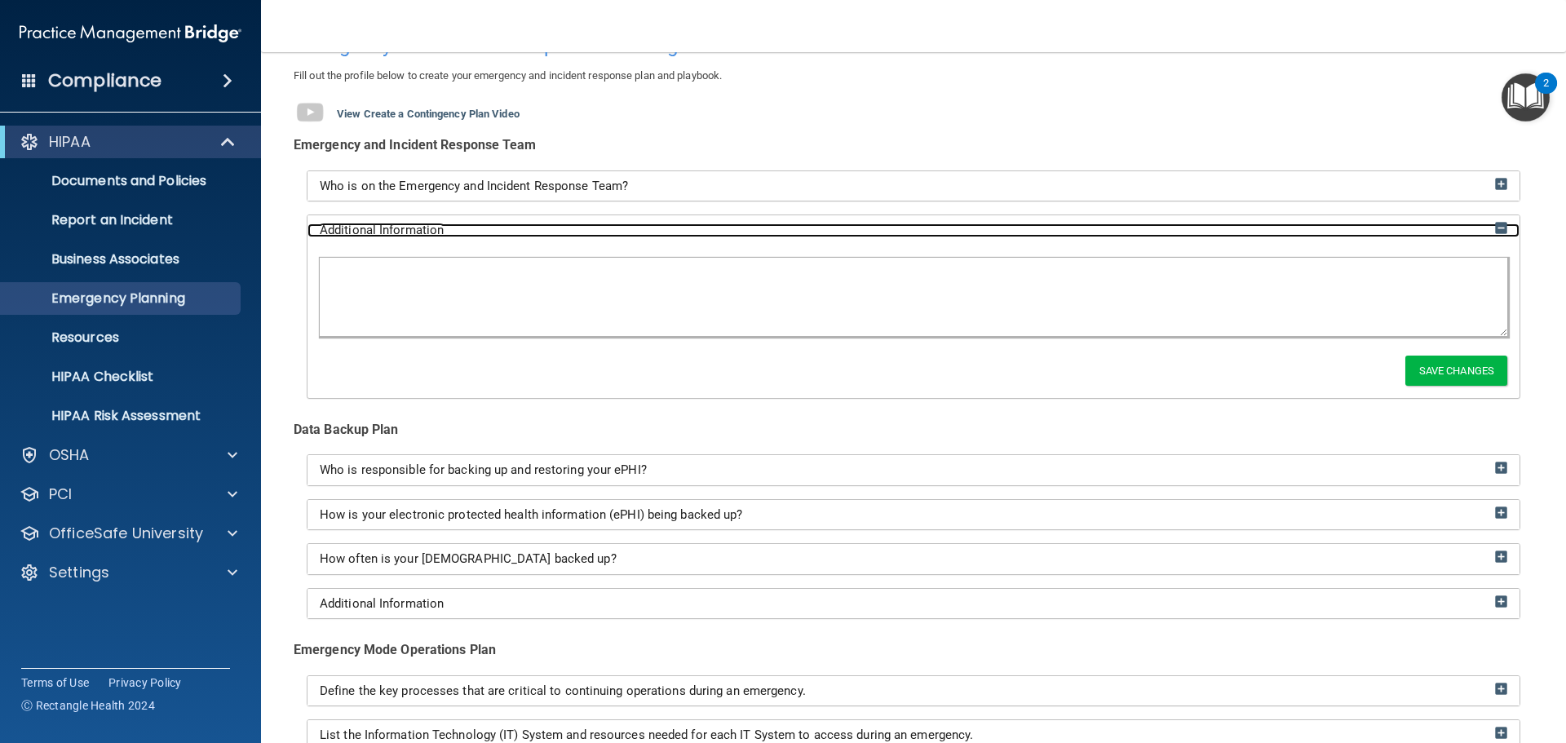
click at [1495, 227] on img at bounding box center [1501, 228] width 12 height 12
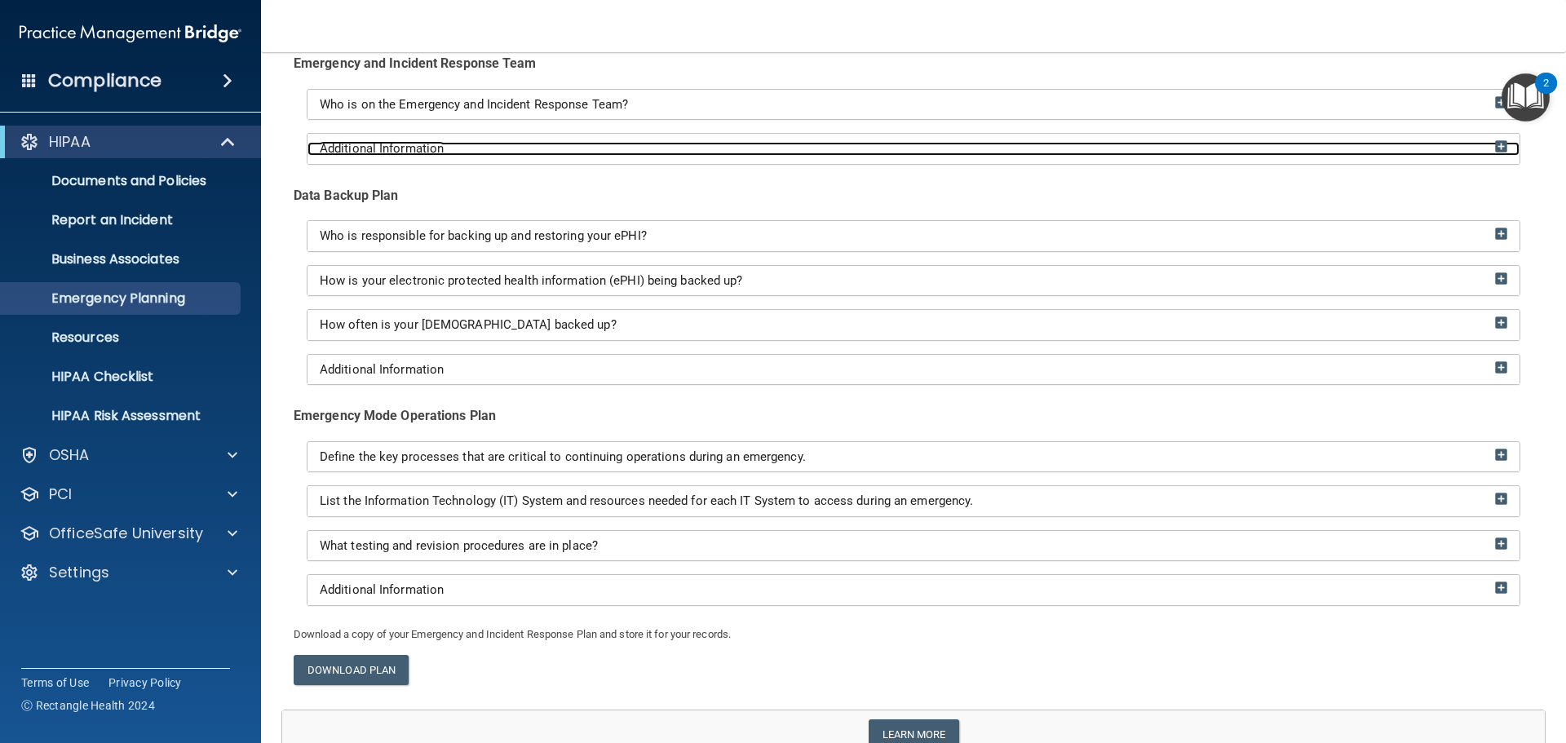
scroll to position [256, 0]
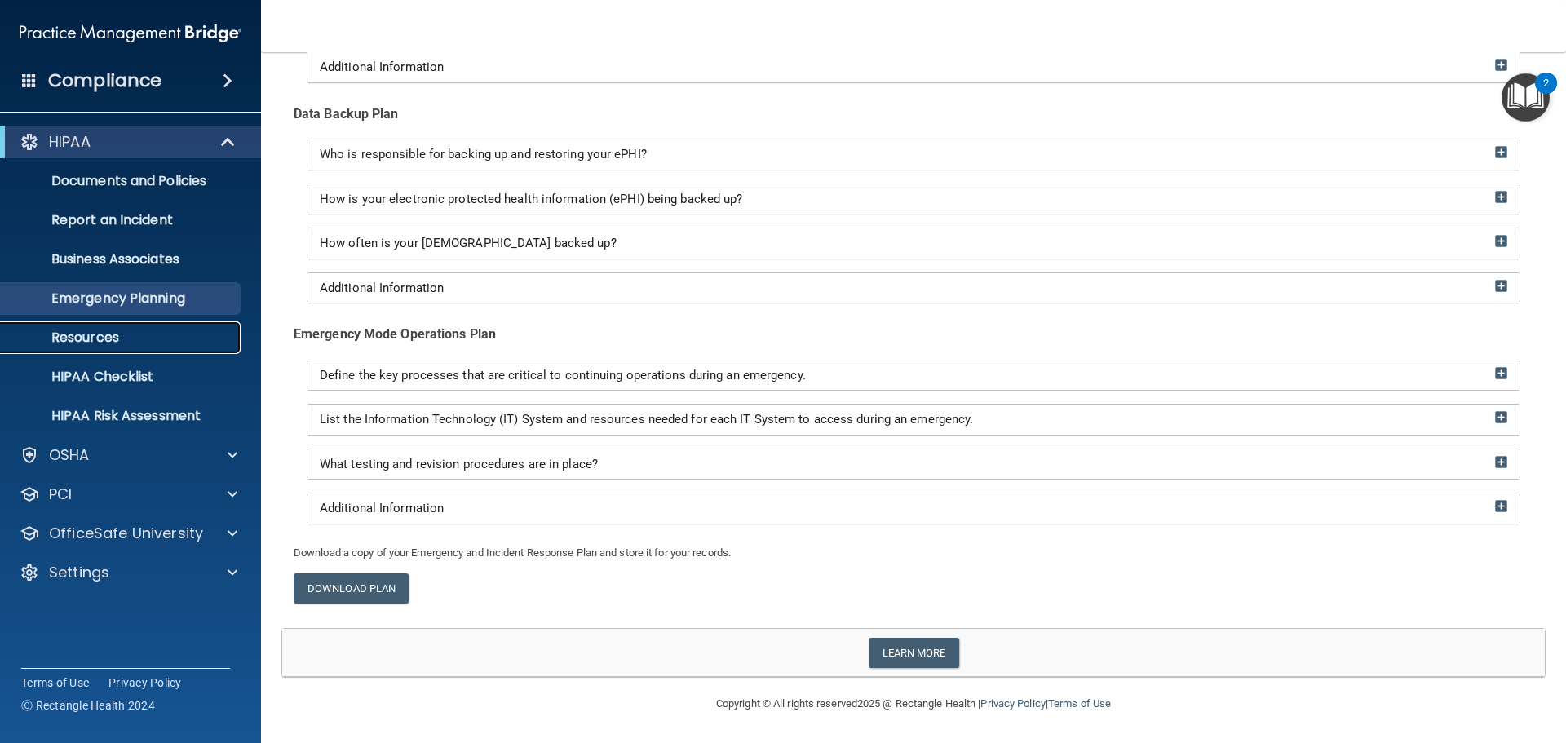
click at [131, 343] on p "Resources" at bounding box center [122, 338] width 223 height 16
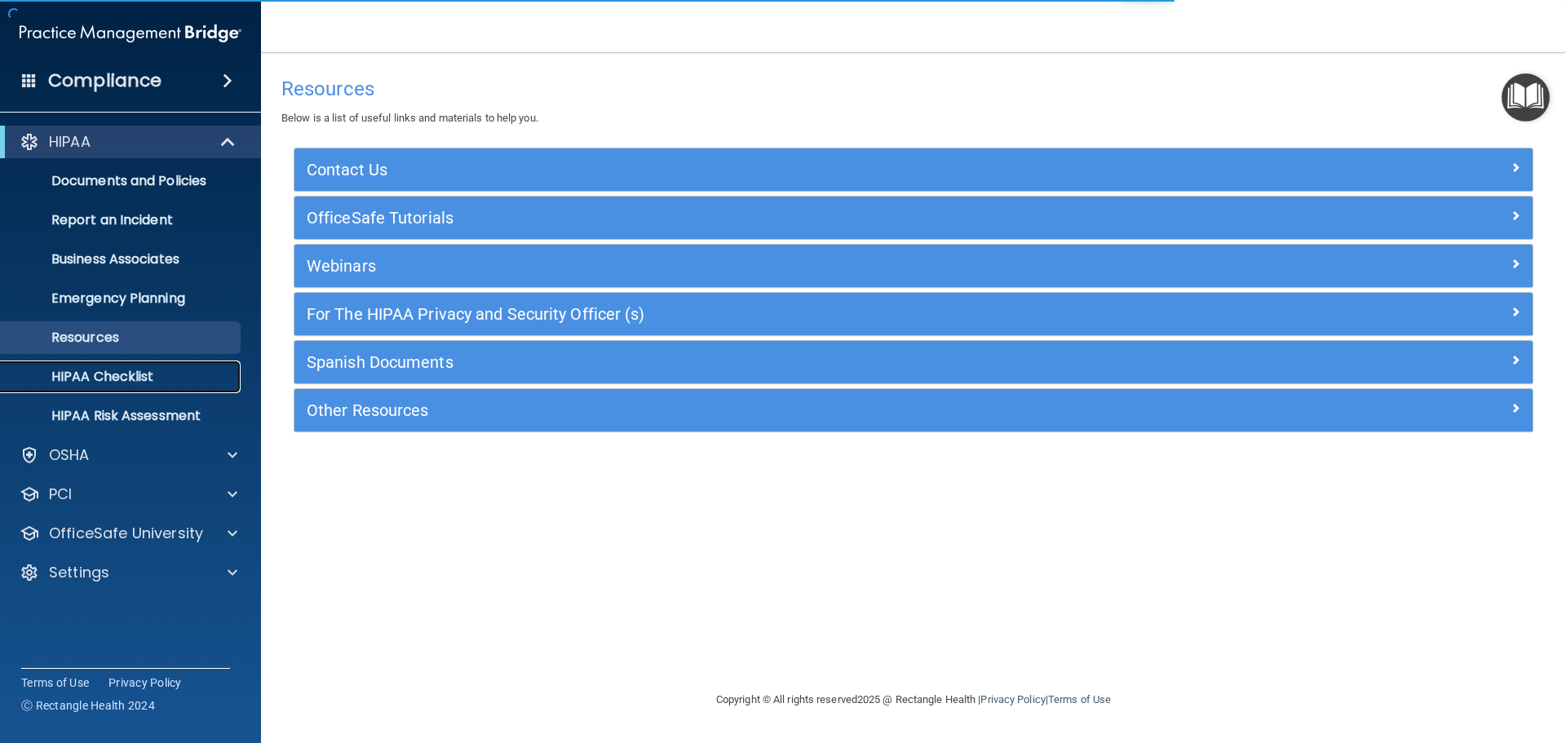
click at [127, 374] on p "HIPAA Checklist" at bounding box center [122, 377] width 223 height 16
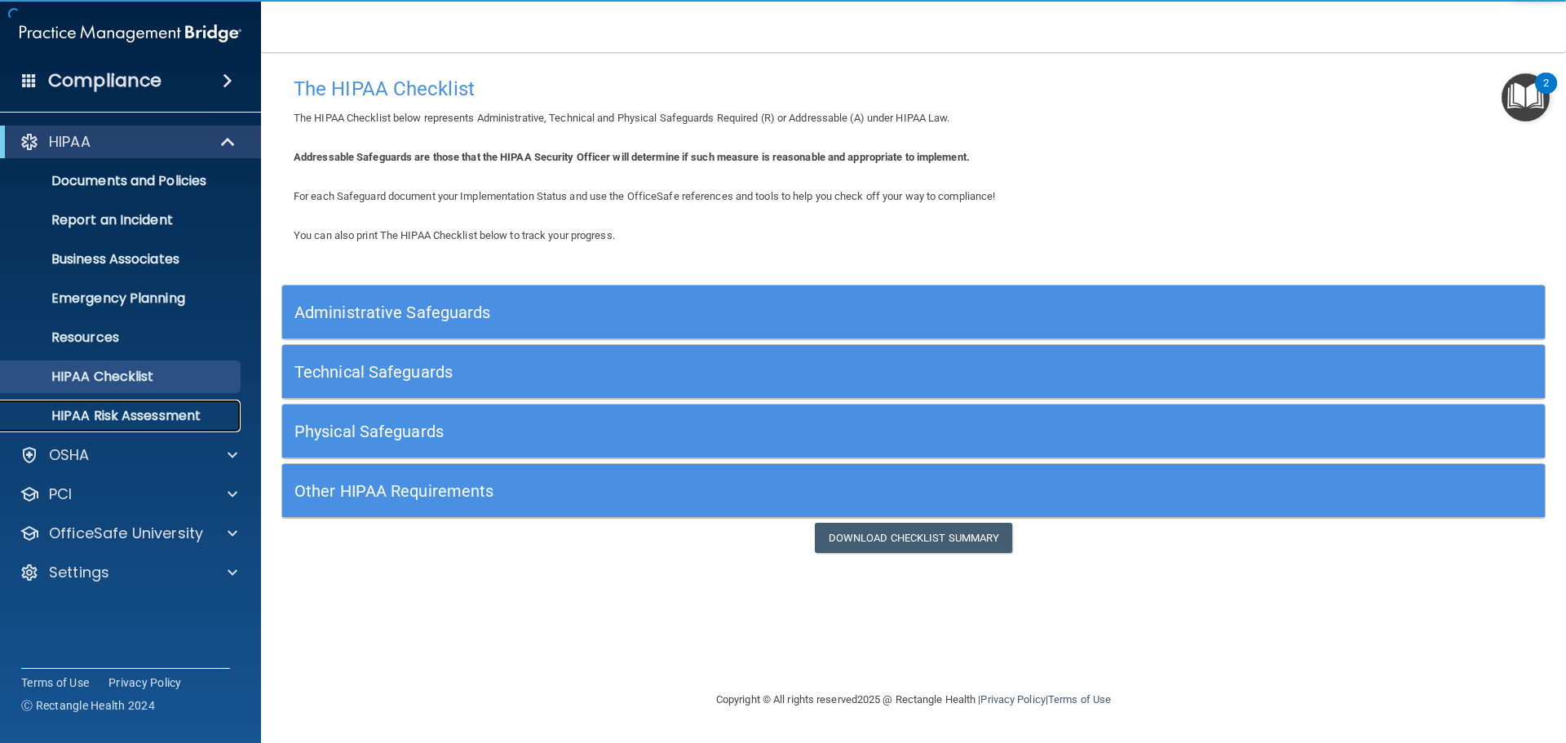
click at [126, 411] on p "HIPAA Risk Assessment" at bounding box center [122, 416] width 223 height 16
